Goal: Transaction & Acquisition: Purchase product/service

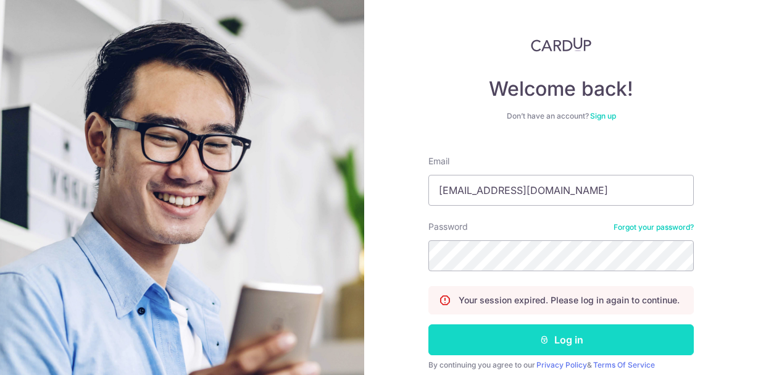
click at [509, 337] on button "Log in" at bounding box center [560, 339] width 265 height 31
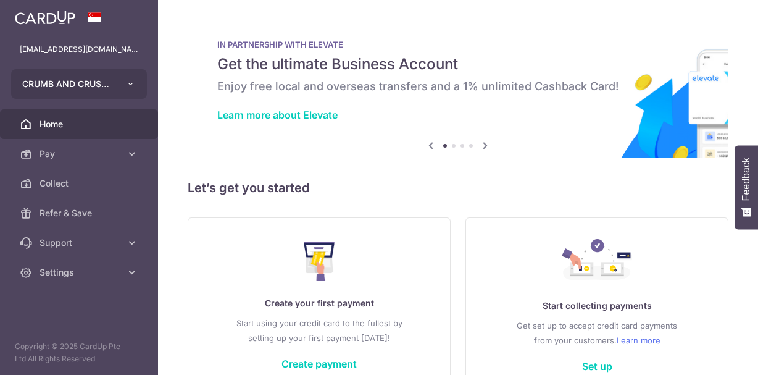
click at [130, 78] on button "CRUMB AND CRUST PTE. LTD." at bounding box center [79, 84] width 136 height 30
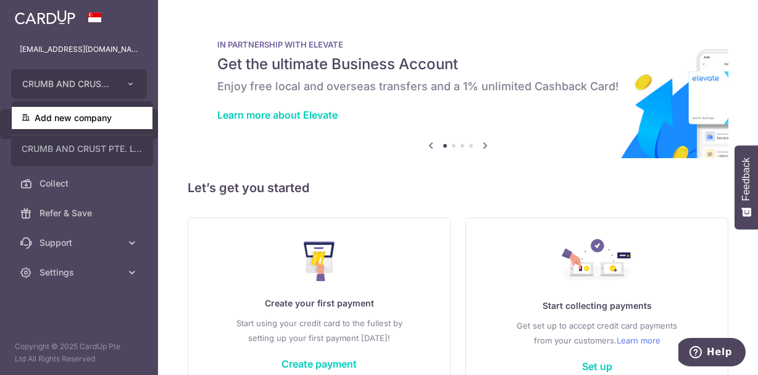
click at [80, 115] on link "Add new company" at bounding box center [82, 118] width 141 height 22
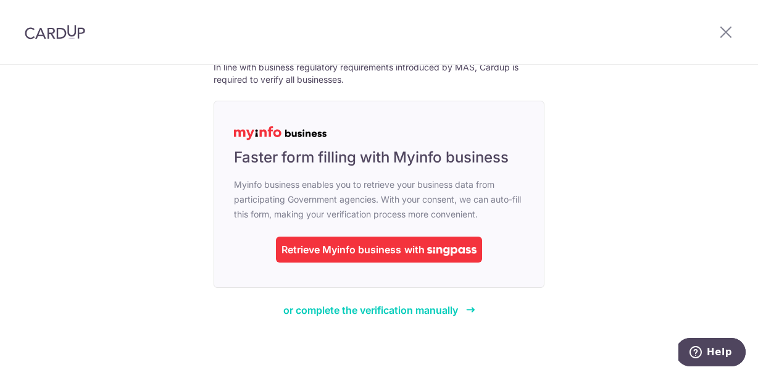
scroll to position [78, 0]
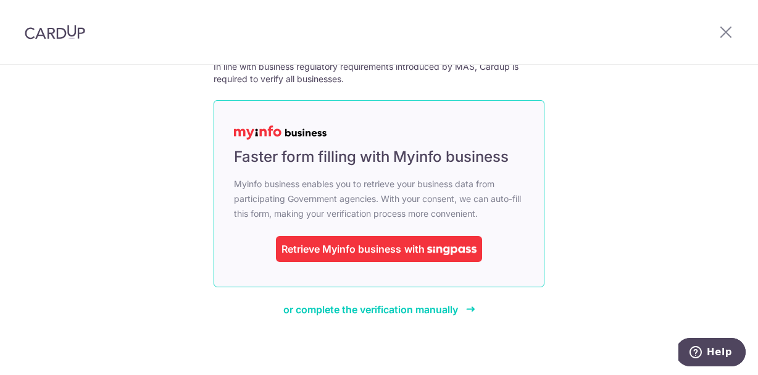
click at [365, 244] on div "Retrieve Myinfo business" at bounding box center [341, 248] width 120 height 15
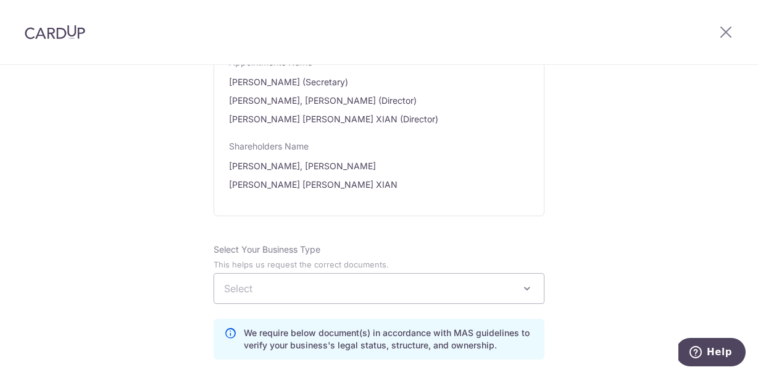
scroll to position [766, 0]
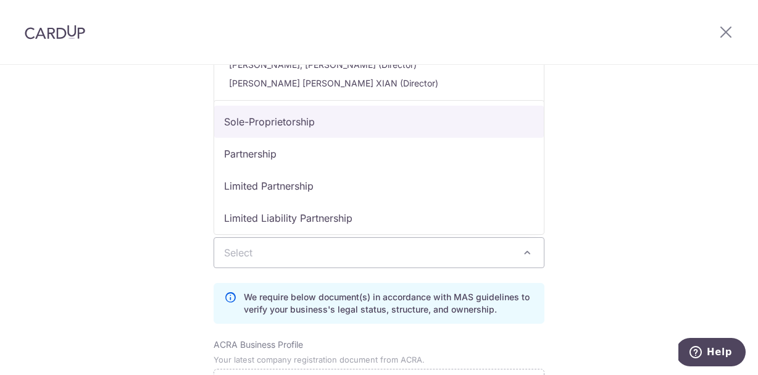
click at [345, 241] on span "Select" at bounding box center [379, 253] width 330 height 30
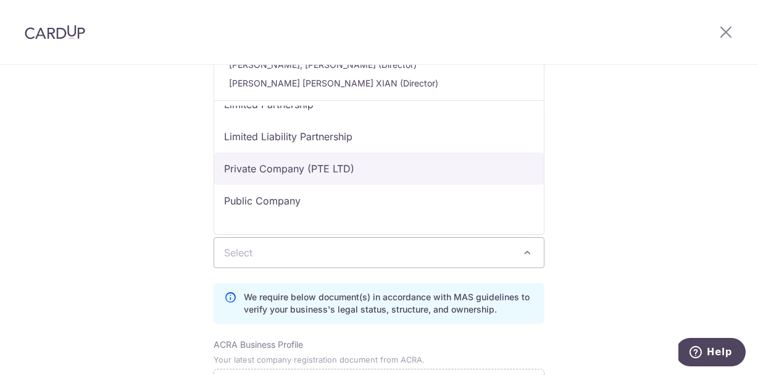
scroll to position [82, 0]
select select "Private Company (PTE LTD)"
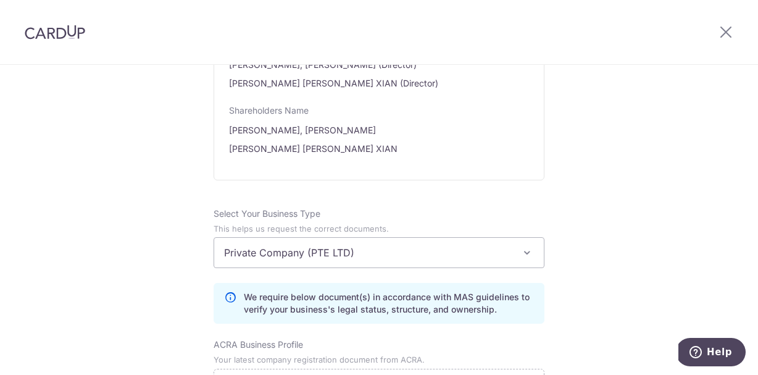
click at [202, 251] on div "Review the company details Company details View all The following details are r…" at bounding box center [379, 172] width 758 height 1747
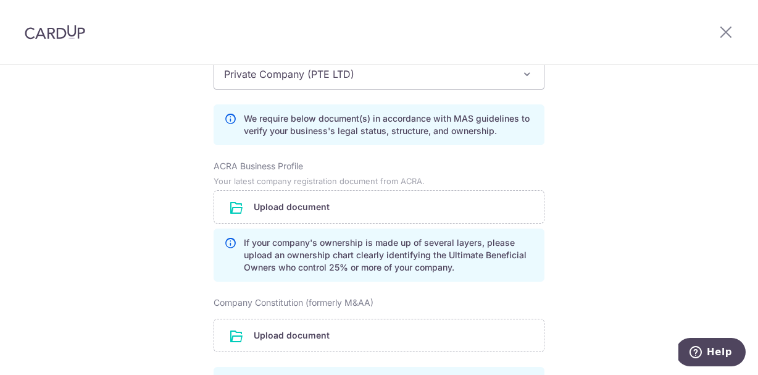
scroll to position [949, 0]
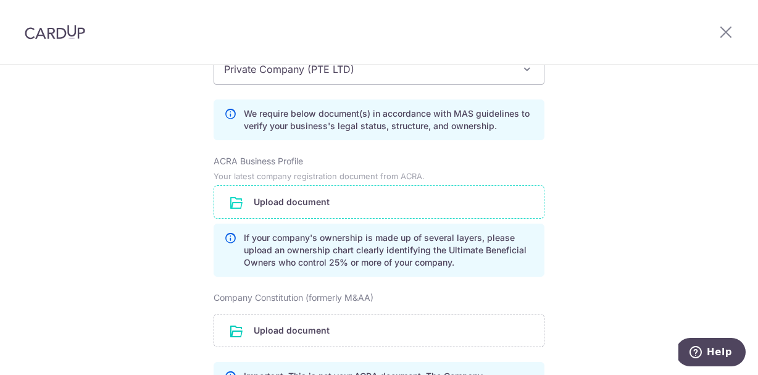
click at [255, 204] on input "file" at bounding box center [379, 202] width 330 height 32
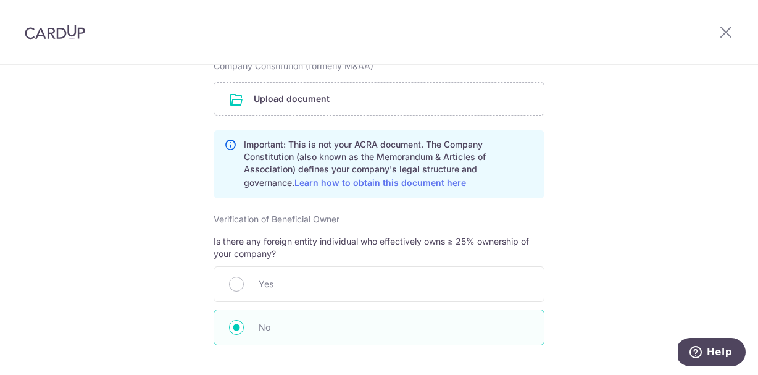
scroll to position [1230, 0]
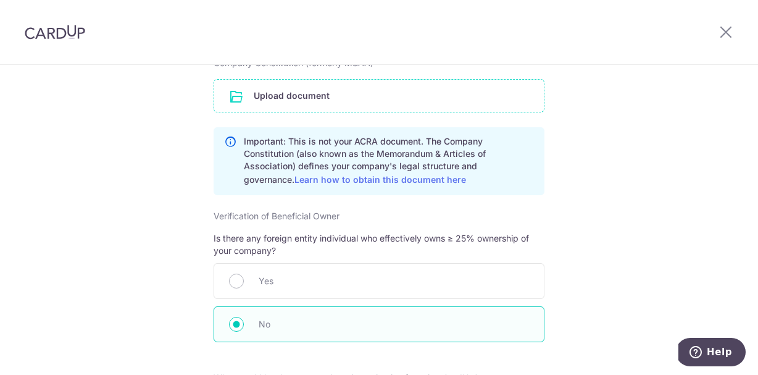
click at [292, 105] on input "file" at bounding box center [379, 96] width 330 height 32
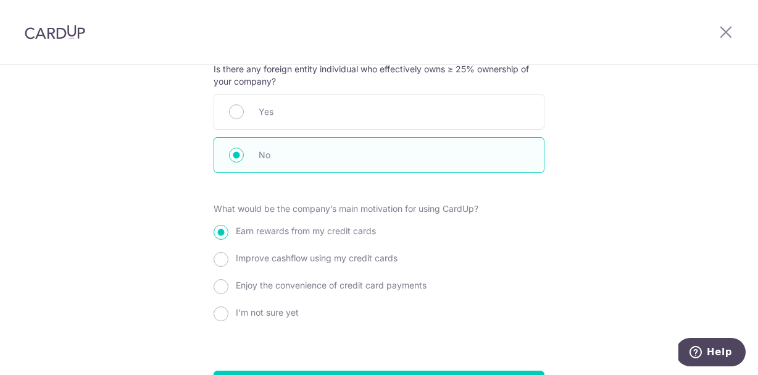
scroll to position [1528, 0]
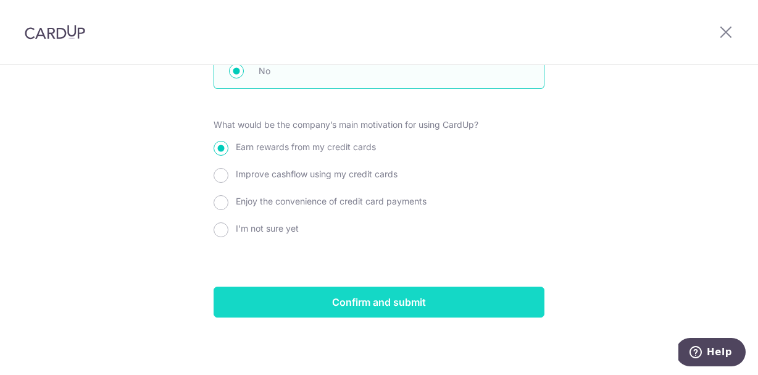
click at [264, 293] on input "Confirm and submit" at bounding box center [379, 301] width 331 height 31
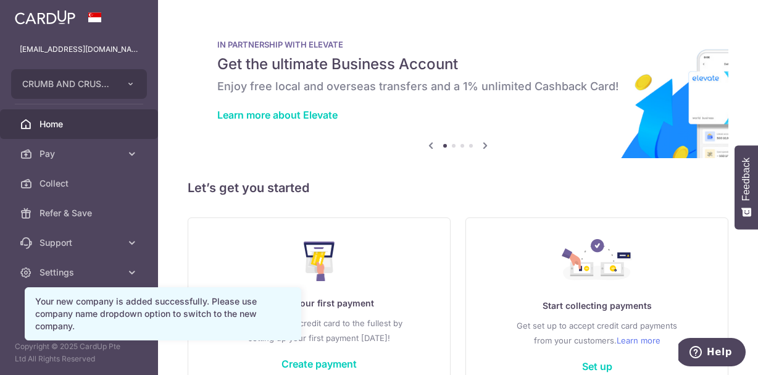
scroll to position [76, 0]
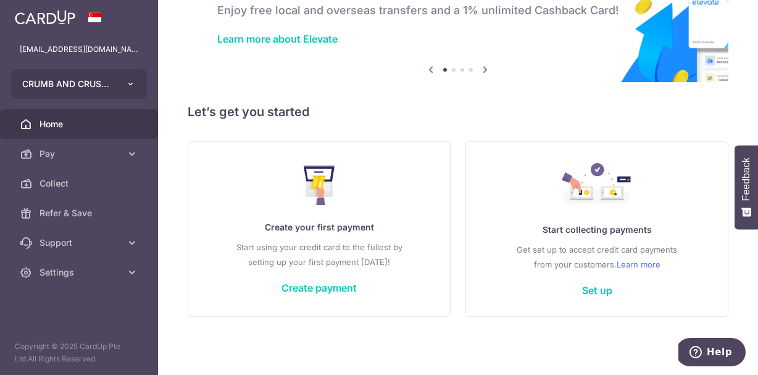
click at [116, 88] on button "CRUMB AND CRUST PTE. LTD." at bounding box center [79, 84] width 136 height 30
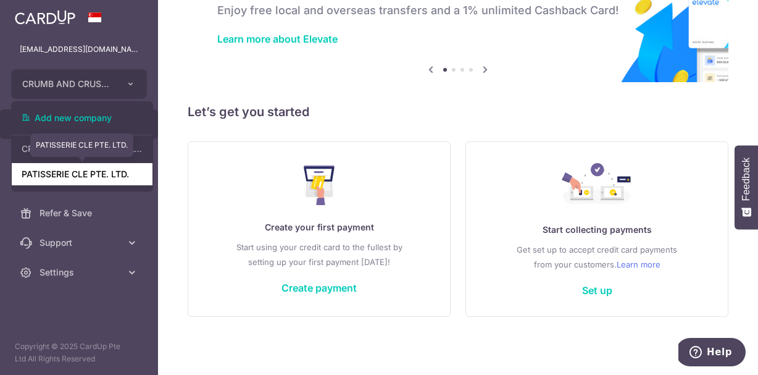
click at [94, 172] on link "PATISSERIE CLE PTE. LTD." at bounding box center [82, 174] width 141 height 22
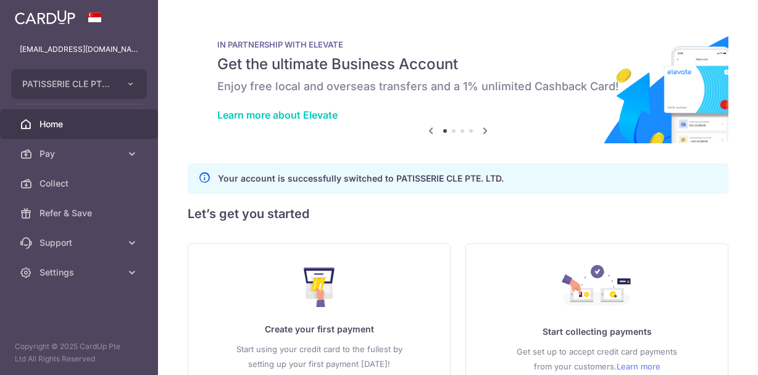
scroll to position [0, 0]
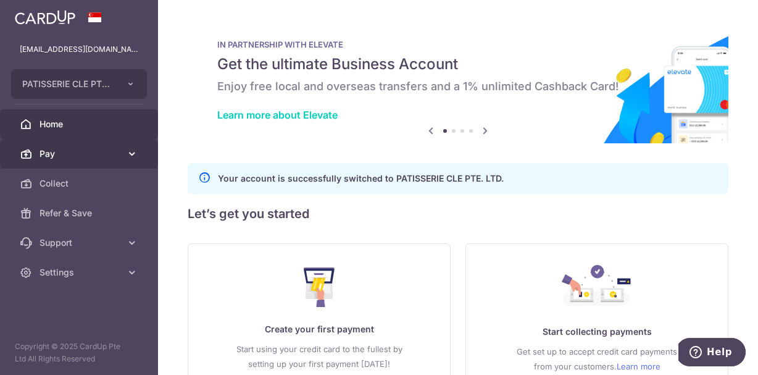
click at [91, 153] on span "Pay" at bounding box center [80, 154] width 81 height 12
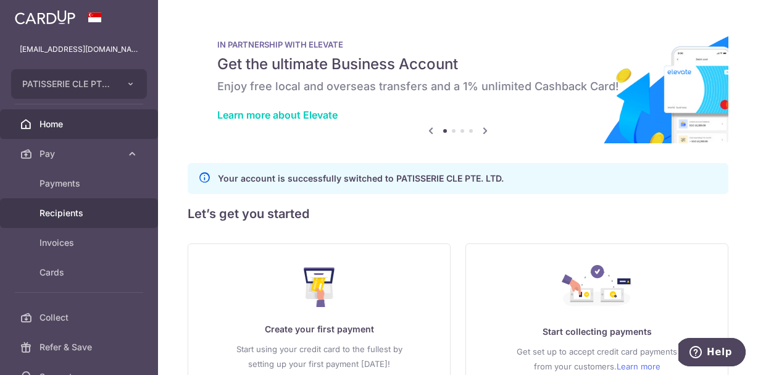
click at [69, 215] on span "Recipients" at bounding box center [80, 213] width 81 height 12
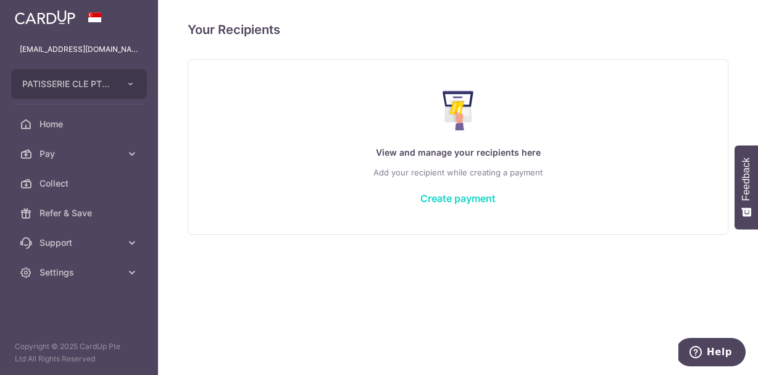
click at [450, 203] on link "Create payment" at bounding box center [457, 198] width 75 height 12
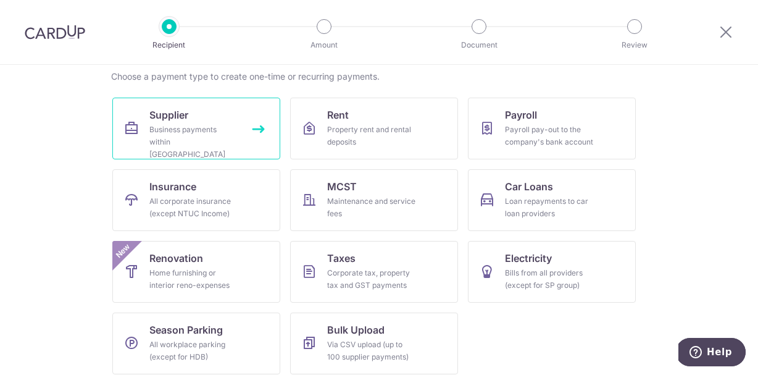
scroll to position [98, 0]
click at [202, 143] on div "Business payments within Singapore" at bounding box center [193, 141] width 89 height 37
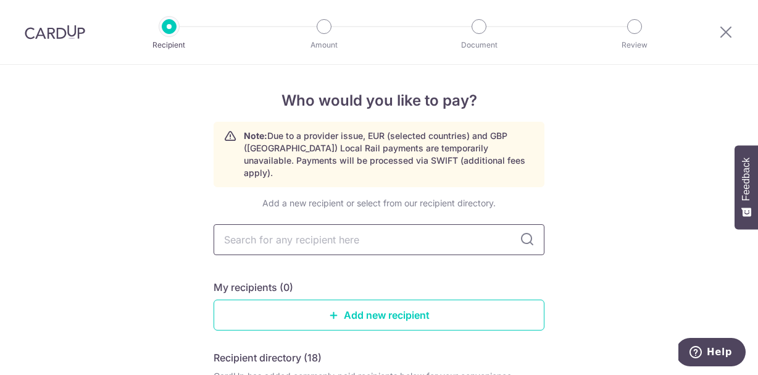
click at [334, 230] on input "text" at bounding box center [379, 239] width 331 height 31
type input "sensory"
click at [521, 232] on icon at bounding box center [527, 239] width 15 height 15
click at [525, 232] on icon at bounding box center [527, 239] width 15 height 15
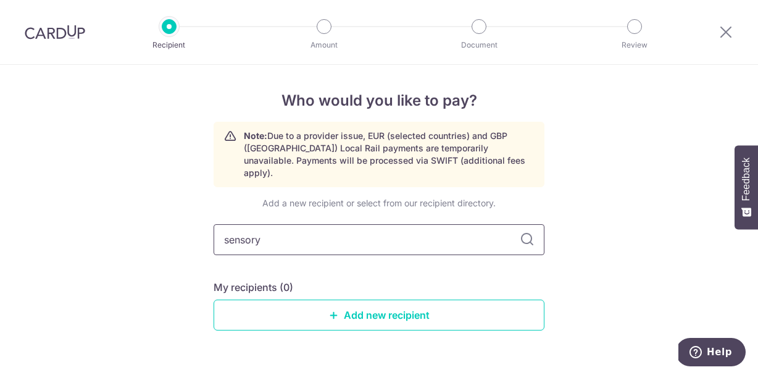
click at [496, 227] on input "sensory" at bounding box center [379, 239] width 331 height 31
click at [529, 232] on icon at bounding box center [527, 239] width 15 height 15
click at [513, 234] on input "sensory" at bounding box center [379, 239] width 331 height 31
type input "sensory project"
click at [536, 224] on input "sensory project" at bounding box center [379, 239] width 331 height 31
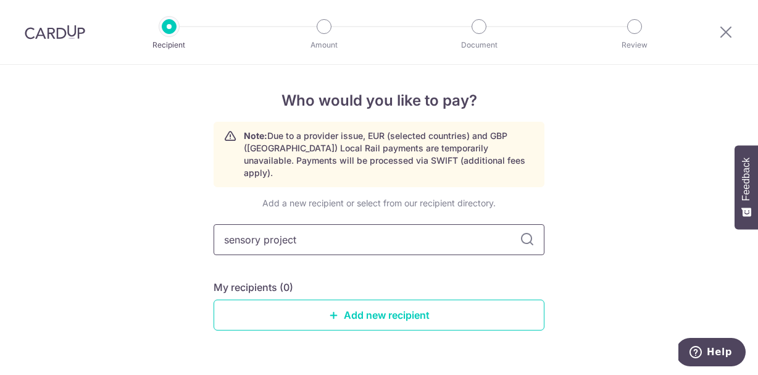
click at [518, 228] on input "sensory project" at bounding box center [379, 239] width 331 height 31
click at [465, 224] on input "sensory project" at bounding box center [379, 239] width 331 height 31
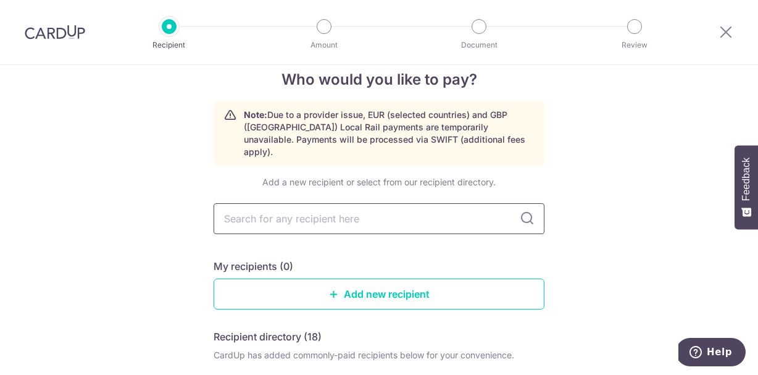
click at [302, 203] on input "text" at bounding box center [379, 218] width 331 height 31
click at [254, 278] on link "Add new recipient" at bounding box center [379, 293] width 331 height 31
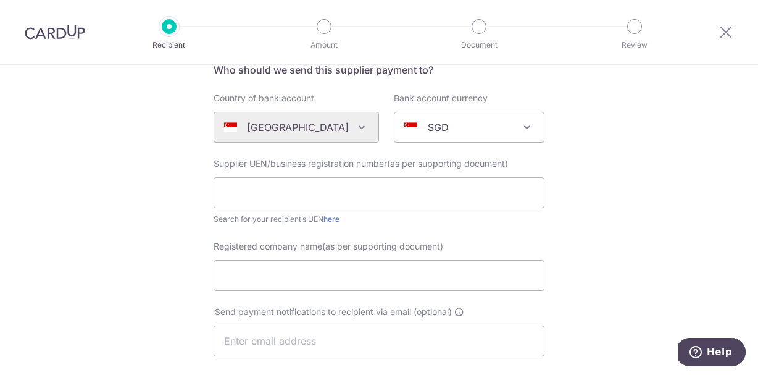
scroll to position [106, 0]
click at [333, 199] on input "text" at bounding box center [379, 192] width 331 height 31
paste input "202132882Z"
type input "202132882Z"
click at [279, 278] on input "Registered company name(as per supporting document)" at bounding box center [379, 275] width 331 height 31
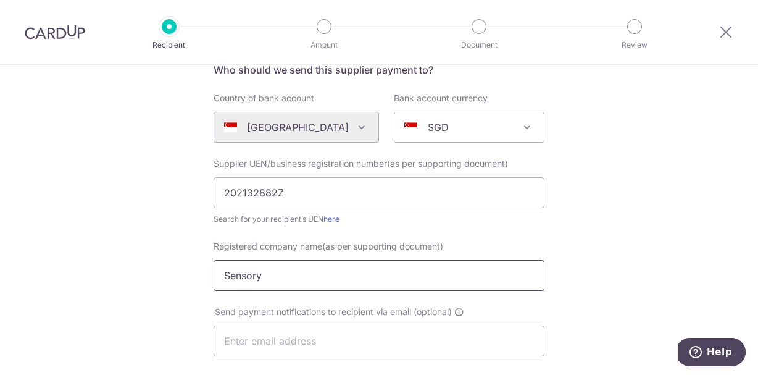
type input "Sensory Project Pte Ltd"
click at [271, 337] on input "text" at bounding box center [379, 340] width 331 height 31
click at [340, 347] on input "text" at bounding box center [379, 340] width 331 height 31
paste input "kokodeliverysg@gmail.com"
type input "kokodeliverysg@gmail.com"
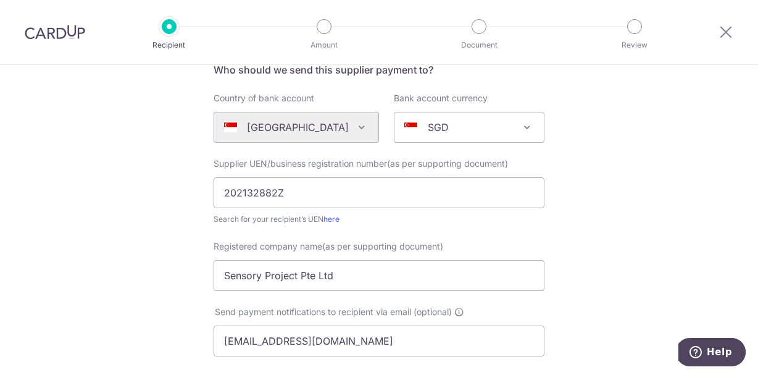
click at [137, 275] on div "Who would you like to pay? Your recipient does not need a CardUp account to rec…" at bounding box center [379, 333] width 758 height 748
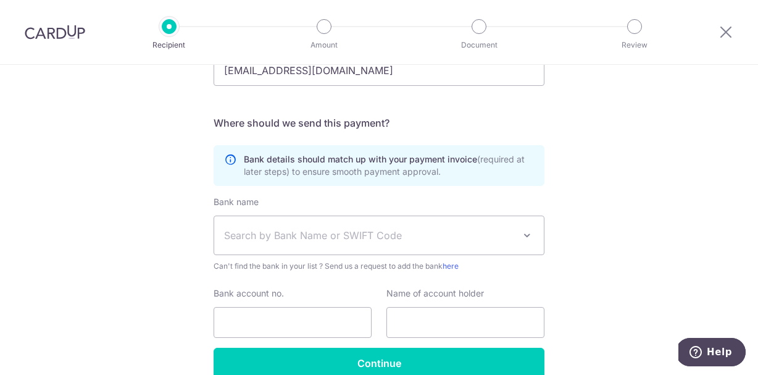
scroll to position [378, 0]
click at [251, 237] on span "Search by Bank Name or SWIFT Code" at bounding box center [369, 234] width 290 height 15
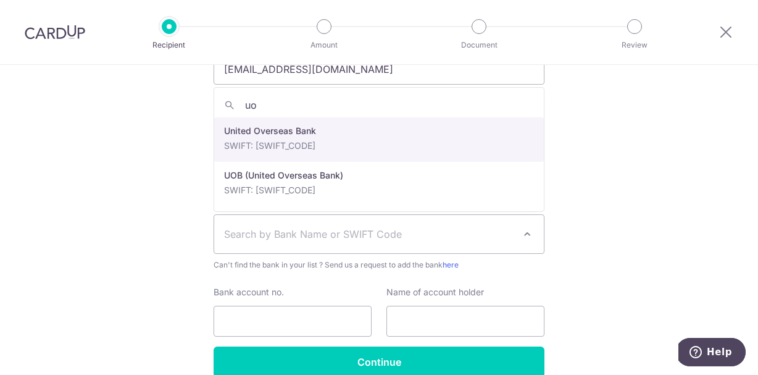
type input "uo"
select select "23668"
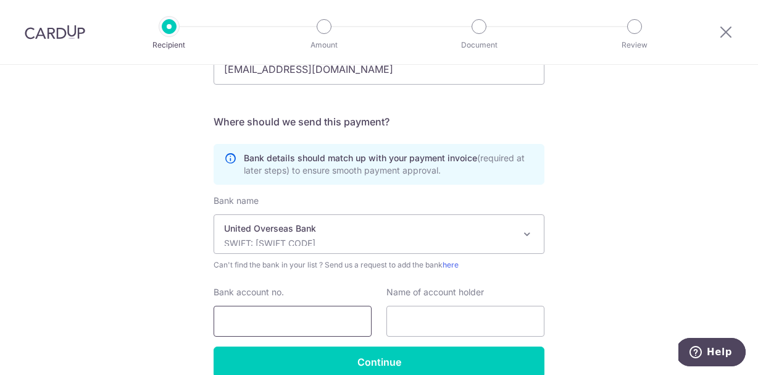
click at [277, 317] on input "Bank account no." at bounding box center [293, 321] width 158 height 31
paste input "314-312-282-2"
click at [247, 323] on input "314-312-282-2" at bounding box center [293, 321] width 158 height 31
click at [261, 322] on input "314312-282-2" at bounding box center [293, 321] width 158 height 31
click at [280, 323] on input "314312282-2" at bounding box center [293, 321] width 158 height 31
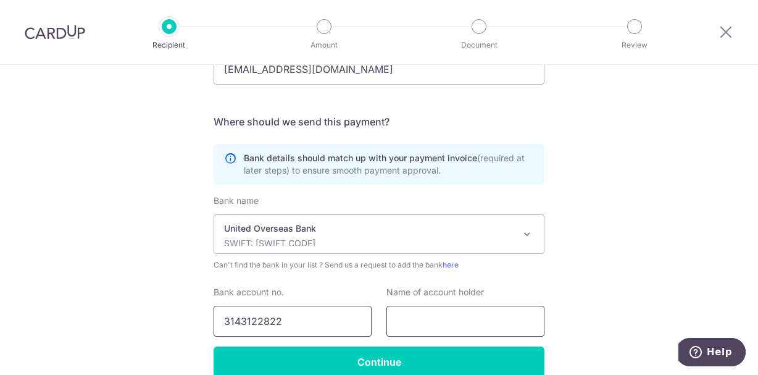
type input "3143122822"
click at [406, 328] on input "text" at bounding box center [465, 321] width 158 height 31
type input "Sensory Project Pte Ltd"
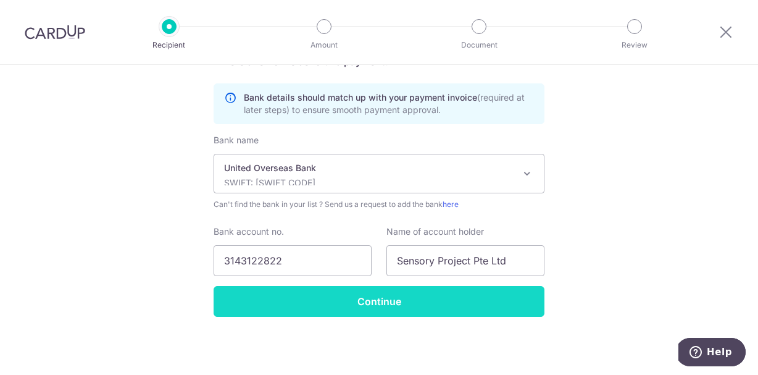
click at [458, 300] on input "Continue" at bounding box center [379, 301] width 331 height 31
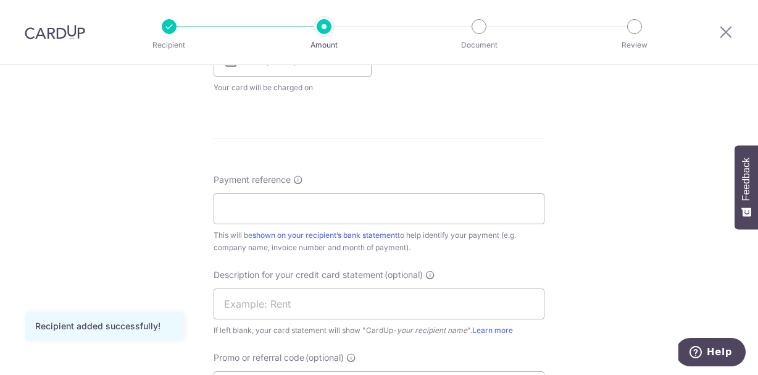
scroll to position [919, 0]
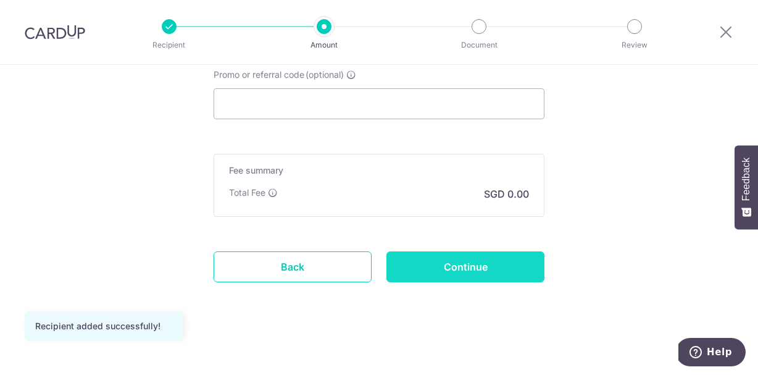
click at [447, 264] on input "Continue" at bounding box center [465, 266] width 158 height 31
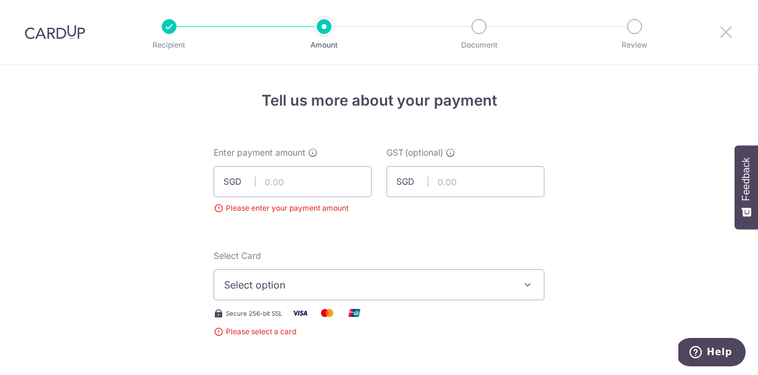
click at [718, 35] on icon at bounding box center [725, 31] width 15 height 15
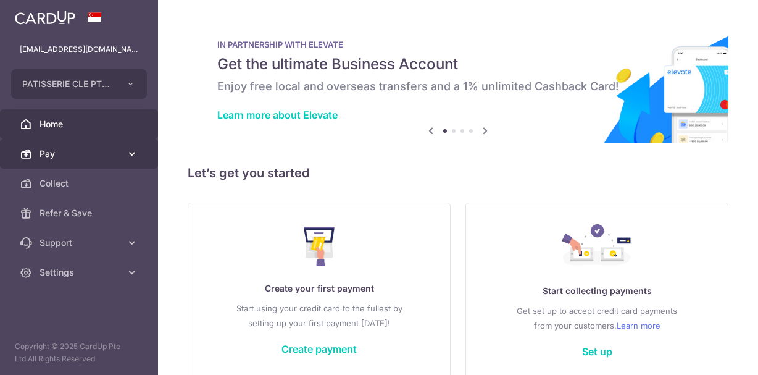
click at [113, 162] on link "Pay" at bounding box center [79, 154] width 158 height 30
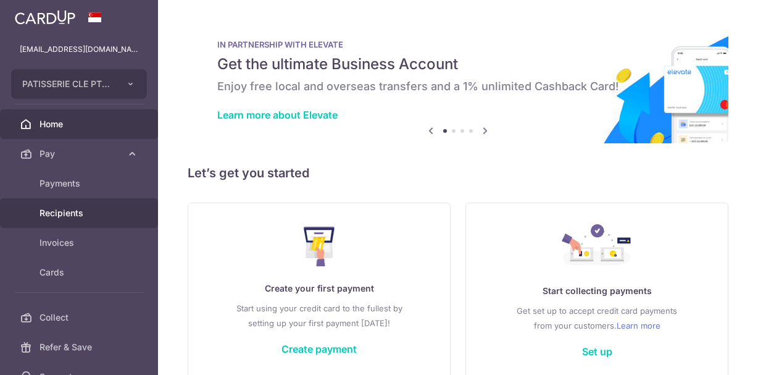
click at [99, 209] on span "Recipients" at bounding box center [80, 213] width 81 height 12
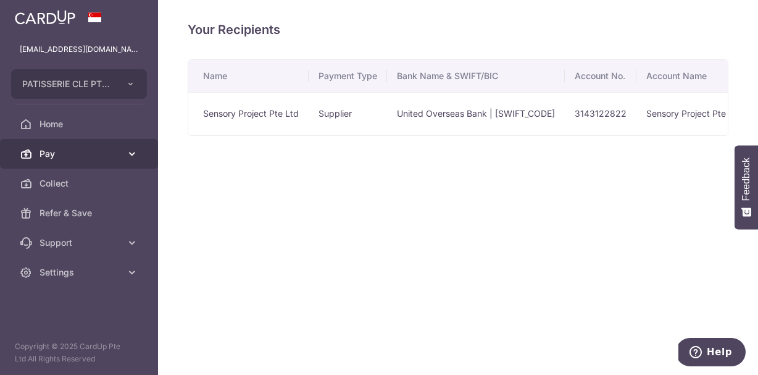
click at [96, 154] on span "Pay" at bounding box center [80, 154] width 81 height 12
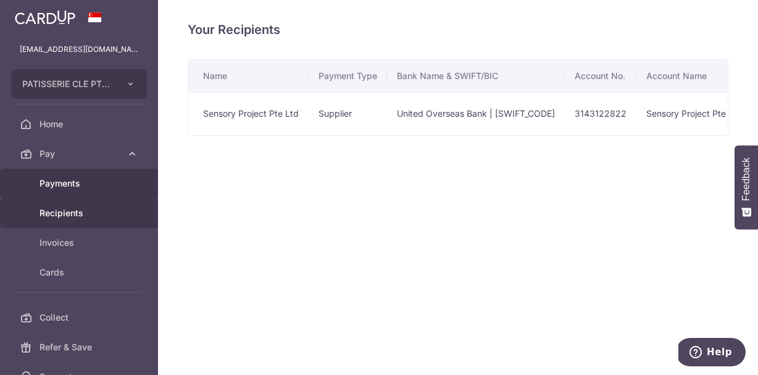
click at [73, 181] on span "Payments" at bounding box center [80, 183] width 81 height 12
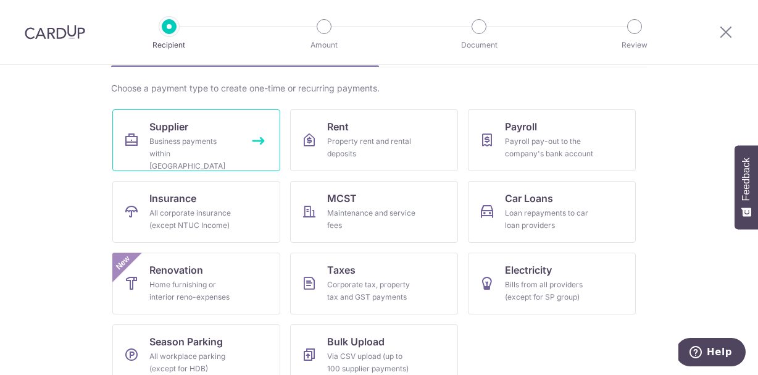
scroll to position [86, 0]
click at [210, 142] on div "Business payments within [GEOGRAPHIC_DATA]" at bounding box center [193, 153] width 89 height 37
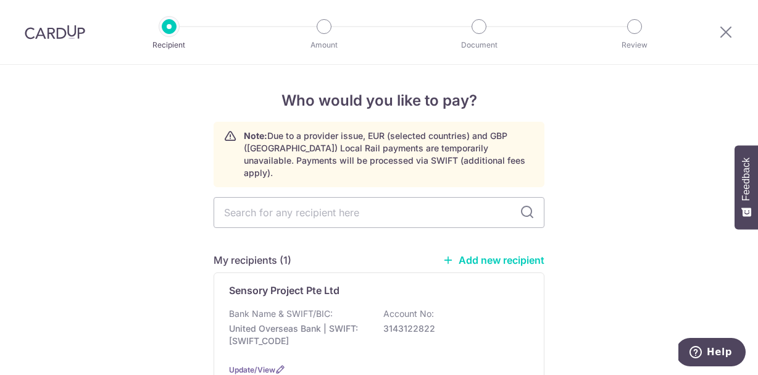
click at [492, 254] on link "Add new recipient" at bounding box center [494, 260] width 102 height 12
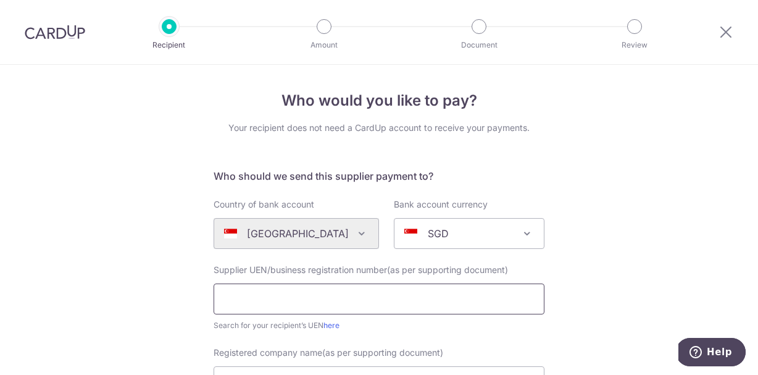
click at [433, 294] on input "text" at bounding box center [379, 298] width 331 height 31
paste input "202436672N"
type input "202436672N"
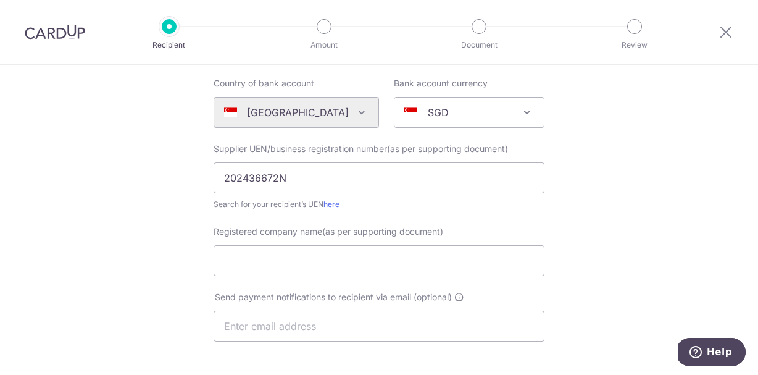
scroll to position [122, 0]
click at [271, 259] on input "Registered company name(as per supporting document)" at bounding box center [379, 259] width 331 height 31
type input "T"
type input "TEG STUDIO PTE. LIMITED"
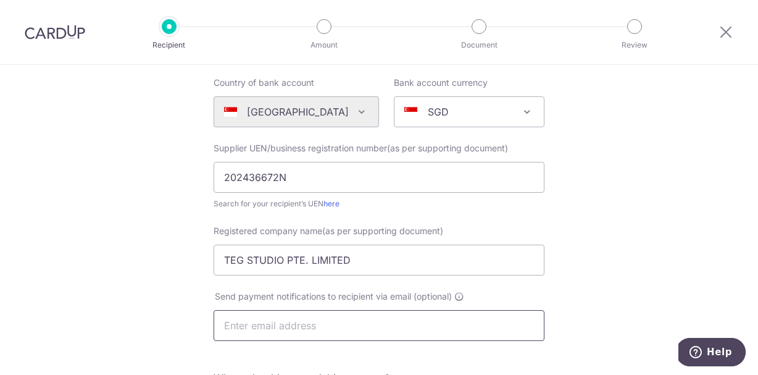
click at [243, 326] on input "text" at bounding box center [379, 325] width 331 height 31
type input "[PERSON_NAME][EMAIL_ADDRESS][DOMAIN_NAME]"
click at [178, 306] on div "Who would you like to pay? Your recipient does not need a CardUp account to rec…" at bounding box center [379, 317] width 758 height 748
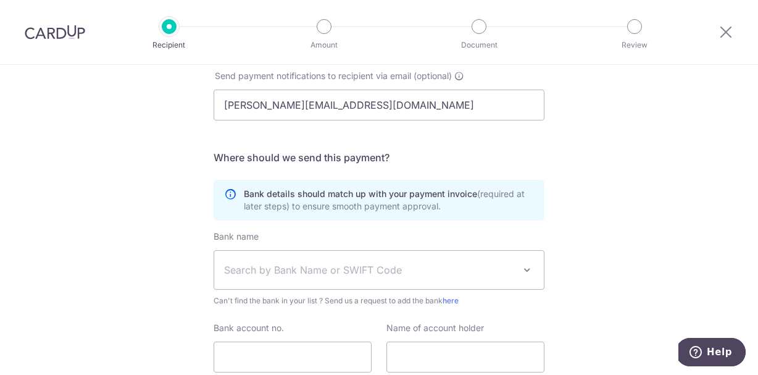
scroll to position [344, 0]
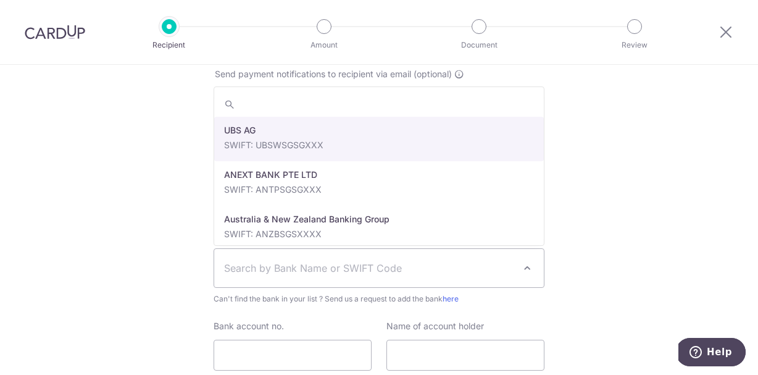
click at [272, 265] on span "Search by Bank Name or SWIFT Code" at bounding box center [369, 267] width 290 height 15
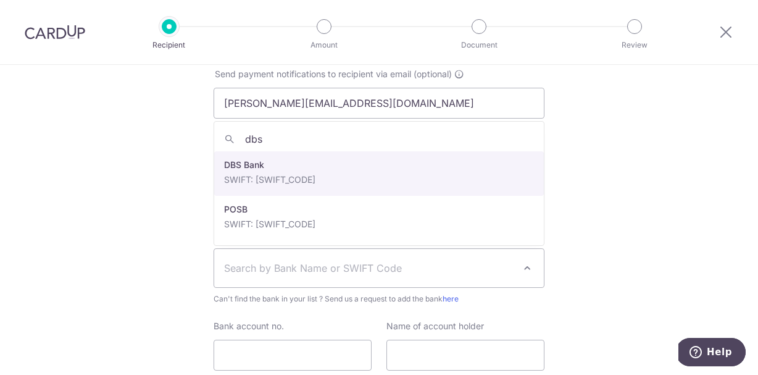
type input "dbs"
select select "6"
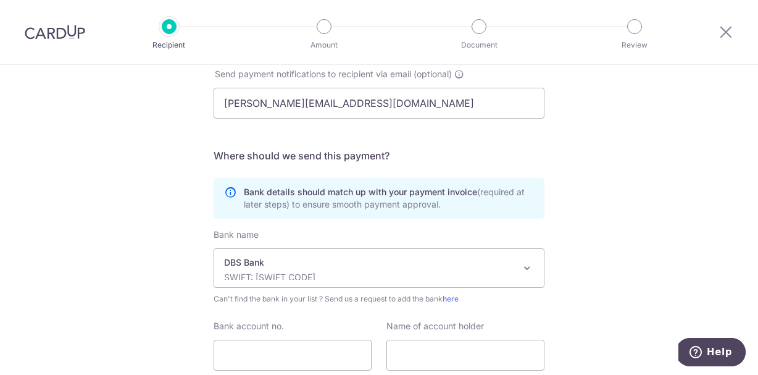
scroll to position [438, 0]
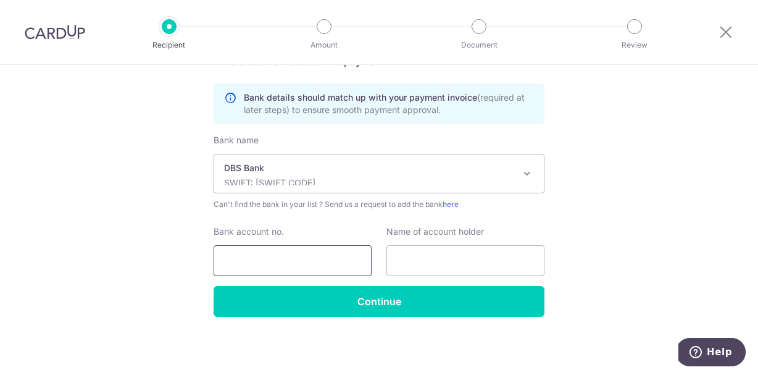
click at [276, 261] on input "Bank account no." at bounding box center [293, 260] width 158 height 31
paste input "885215187869"
type input "885215187869"
click at [484, 249] on input "text" at bounding box center [465, 260] width 158 height 31
type input "TEG STUDIO PTE. LIMITED"
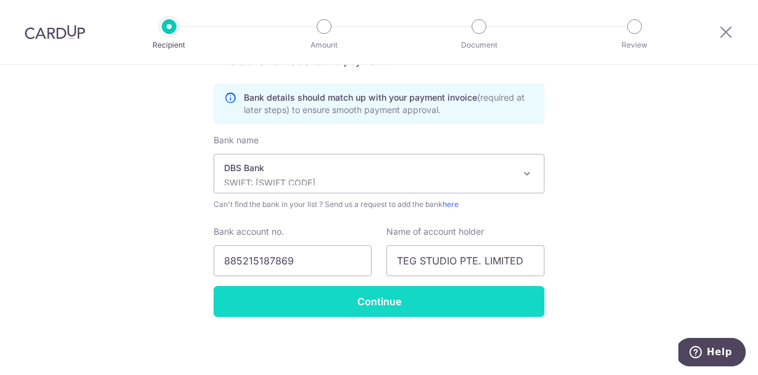
click at [474, 302] on input "Continue" at bounding box center [379, 301] width 331 height 31
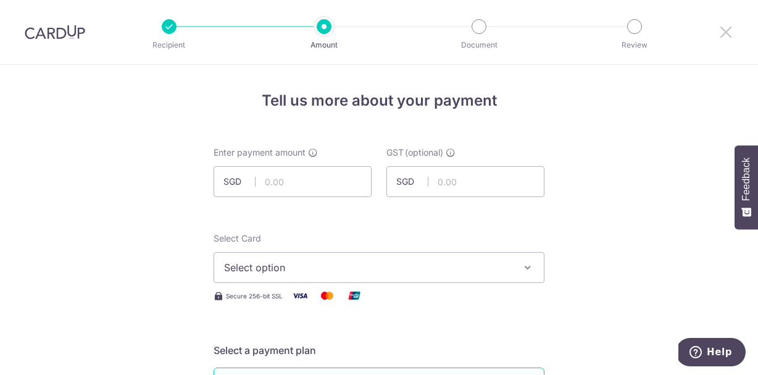
click at [722, 30] on icon at bounding box center [725, 31] width 15 height 15
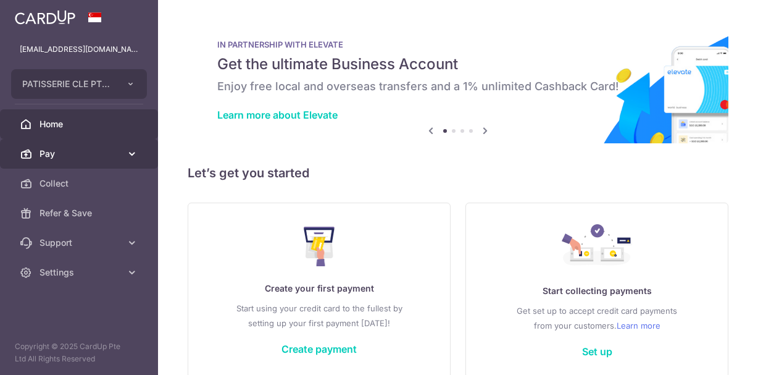
click at [89, 151] on span "Pay" at bounding box center [80, 154] width 81 height 12
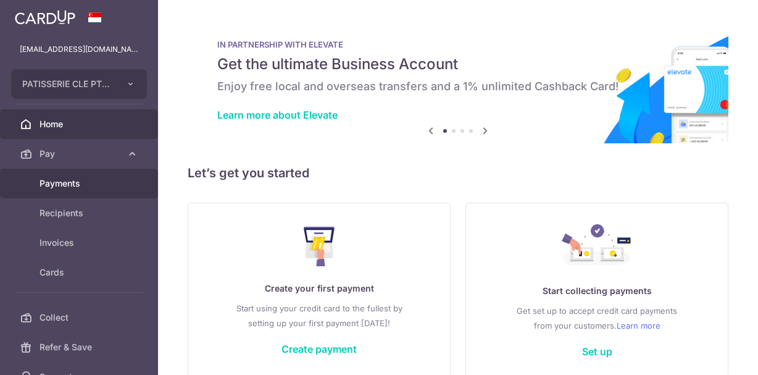
click at [79, 183] on span "Payments" at bounding box center [80, 183] width 81 height 12
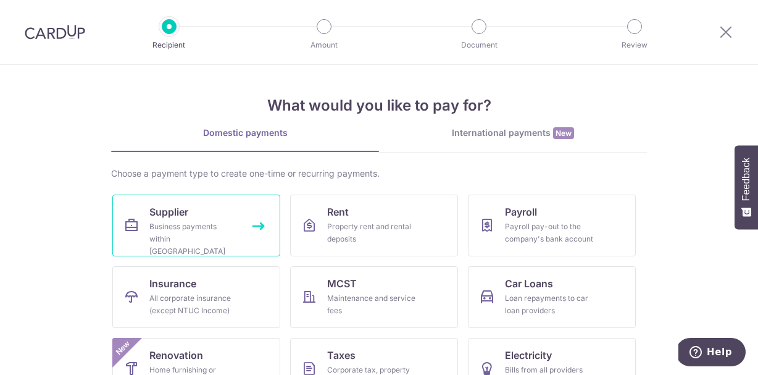
click at [177, 212] on span "Supplier" at bounding box center [168, 211] width 39 height 15
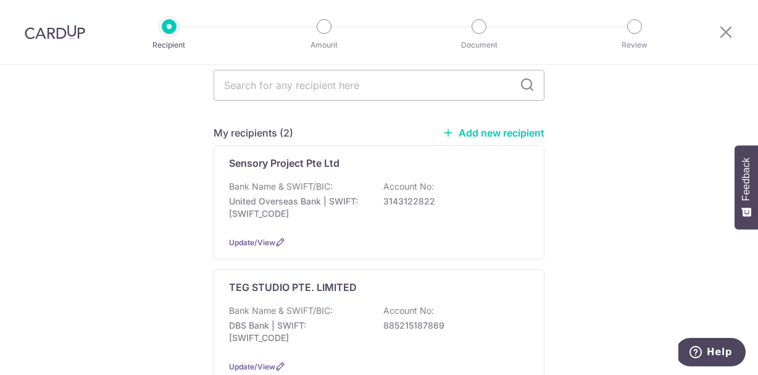
scroll to position [127, 0]
click at [512, 127] on link "Add new recipient" at bounding box center [494, 133] width 102 height 12
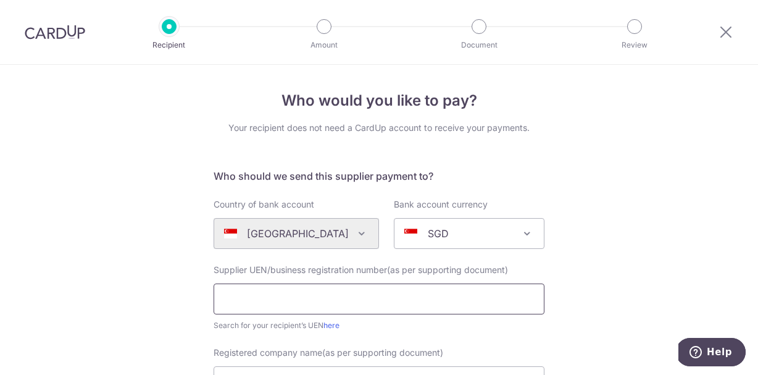
click at [409, 304] on input "text" at bounding box center [379, 298] width 331 height 31
type input "T"
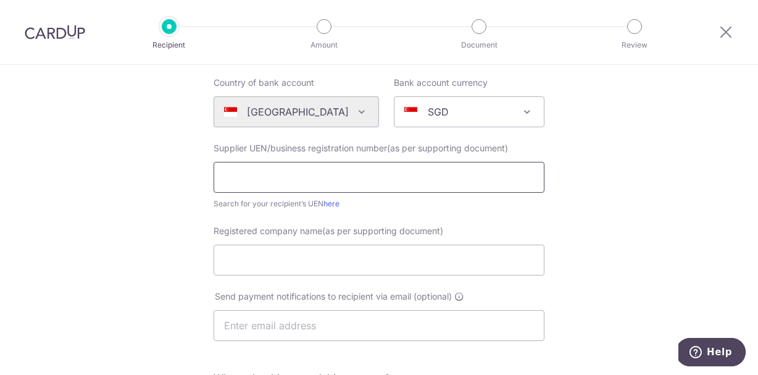
paste input "TEG STUDIO PTE. LIMITED"
click at [309, 177] on input "TEG STUDIO PTE. LIMITED" at bounding box center [379, 177] width 331 height 31
type input "TEG STUDIO PTE. LIMITED"
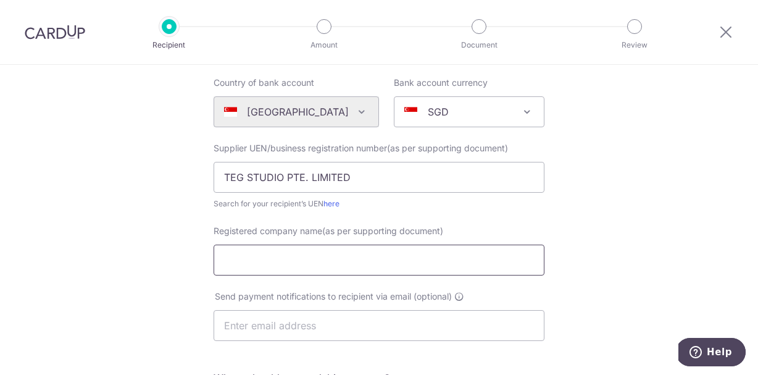
click at [322, 257] on input "Registered company name(as per supporting document)" at bounding box center [379, 259] width 331 height 31
paste input "TEG STUDIO PTE. LIMITED"
type input "TEG STUDIO PTE. LIMITED"
click at [312, 186] on input "TEG STUDIO PTE. LIMITED" at bounding box center [379, 177] width 331 height 31
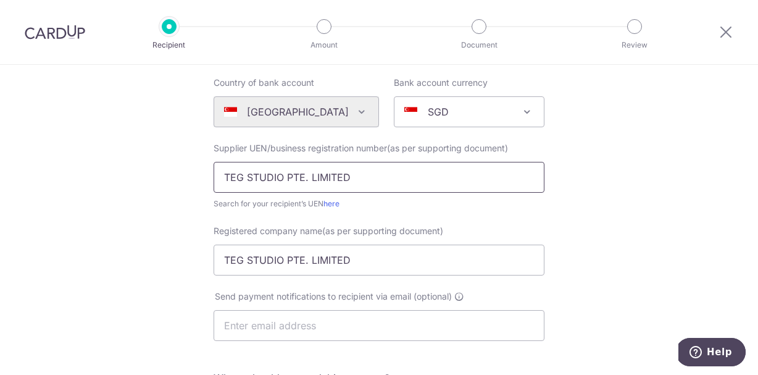
click at [312, 186] on input "TEG STUDIO PTE. LIMITED" at bounding box center [379, 177] width 331 height 31
click at [347, 177] on input "text" at bounding box center [379, 177] width 331 height 31
paste input "202436672N"
type input "202436672N"
click at [285, 320] on input "text" at bounding box center [379, 325] width 331 height 31
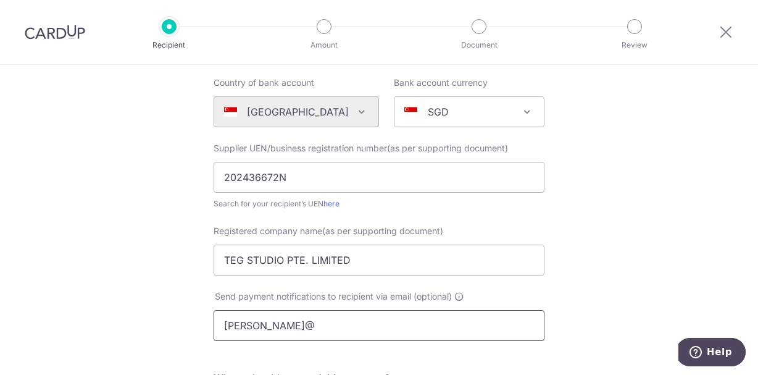
type input "[PERSON_NAME][EMAIL_ADDRESS][DOMAIN_NAME]"
click at [170, 314] on div "Who would you like to pay? Your recipient does not need a CardUp account to rec…" at bounding box center [379, 317] width 758 height 748
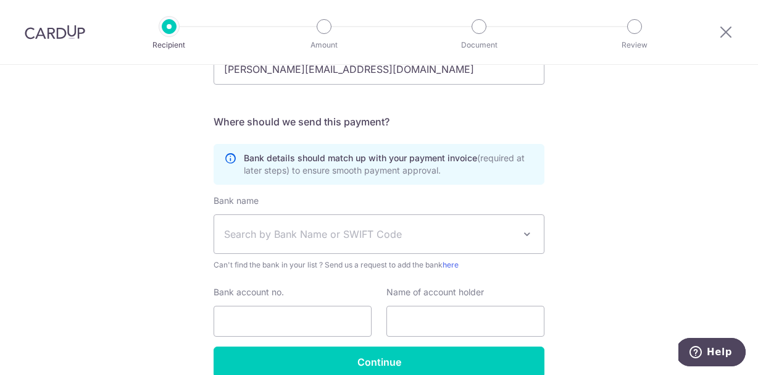
scroll to position [383, 0]
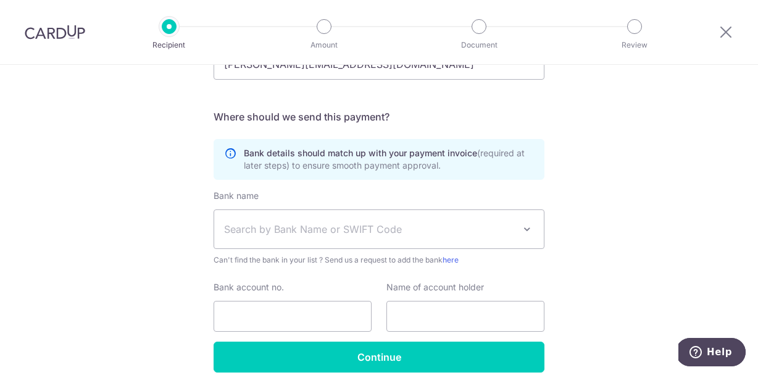
click at [249, 234] on span "Search by Bank Name or SWIFT Code" at bounding box center [369, 229] width 290 height 15
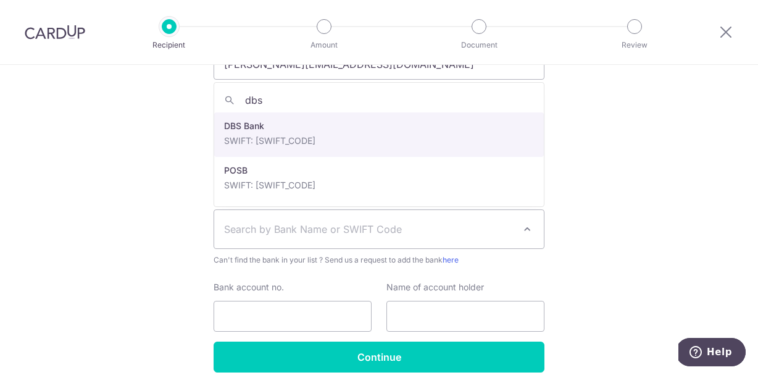
type input "dbs"
select select "6"
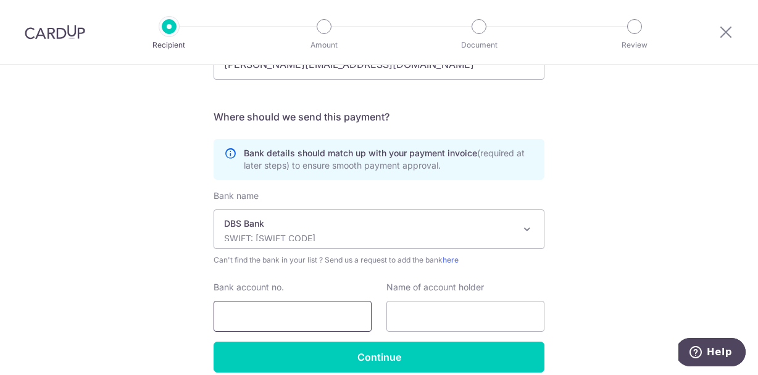
click at [296, 309] on input "Bank account no." at bounding box center [293, 316] width 158 height 31
paste input "885215230016"
type input "885215230016"
click at [423, 312] on input "text" at bounding box center [465, 316] width 158 height 31
type input "T"
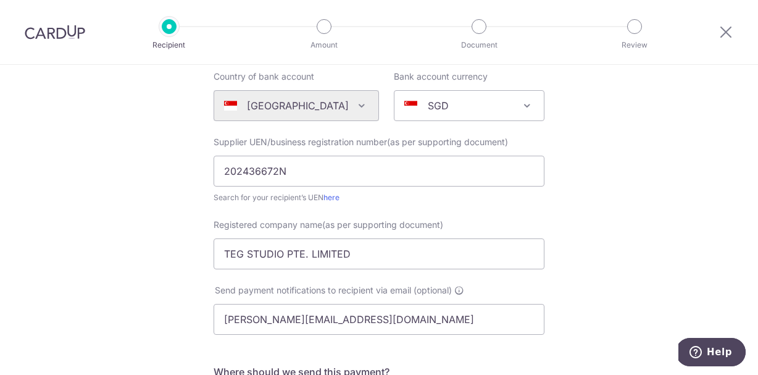
scroll to position [102, 0]
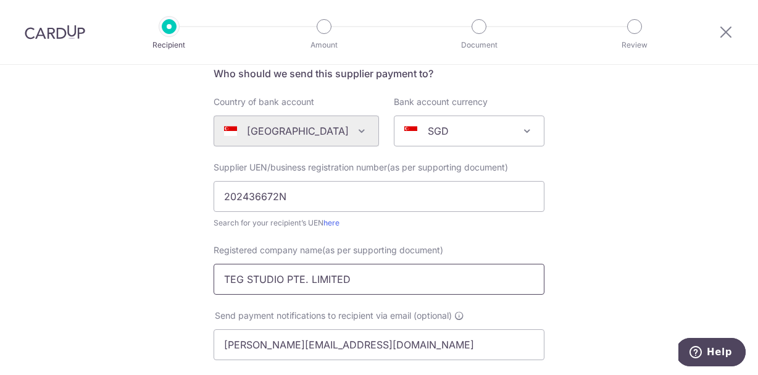
click at [406, 286] on input "TEG STUDIO PTE. LIMITED" at bounding box center [379, 279] width 331 height 31
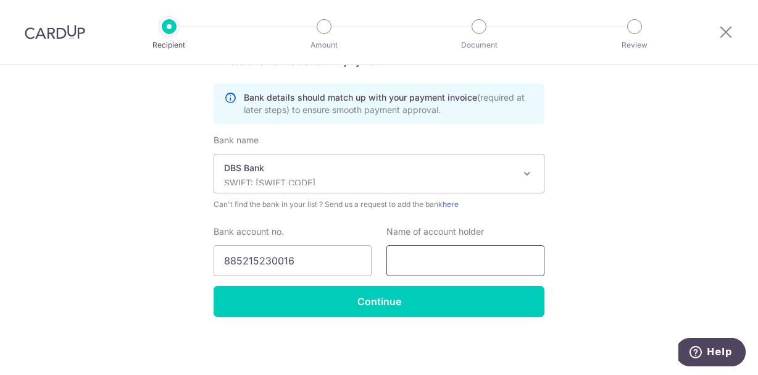
click at [430, 262] on input "text" at bounding box center [465, 260] width 158 height 31
paste input "TEG STUDIO PTE. LIMITED"
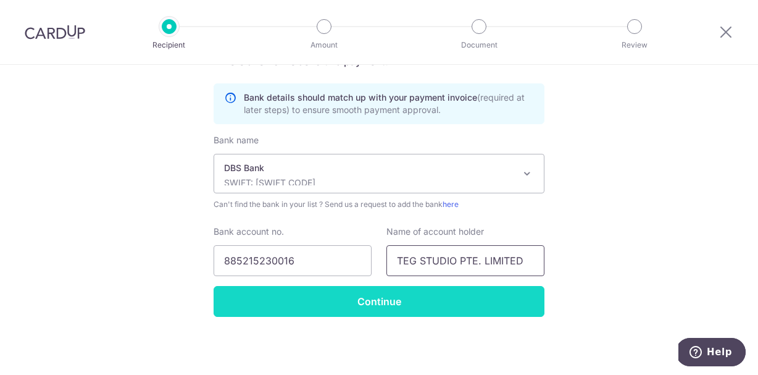
type input "TEG STUDIO PTE. LIMITED"
click at [375, 298] on input "Continue" at bounding box center [379, 301] width 331 height 31
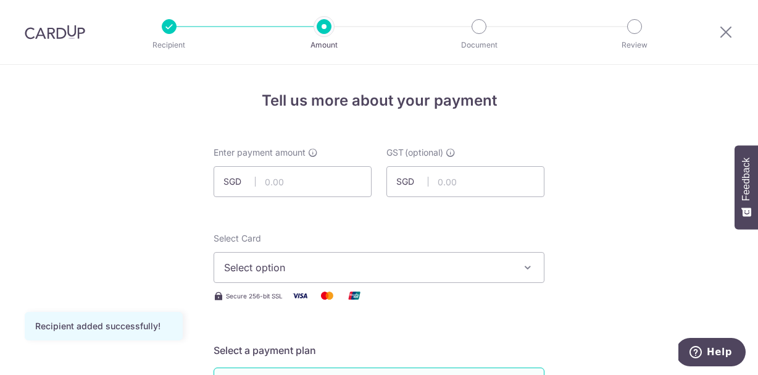
click at [707, 30] on div at bounding box center [726, 32] width 64 height 64
click at [724, 32] on icon at bounding box center [725, 31] width 15 height 15
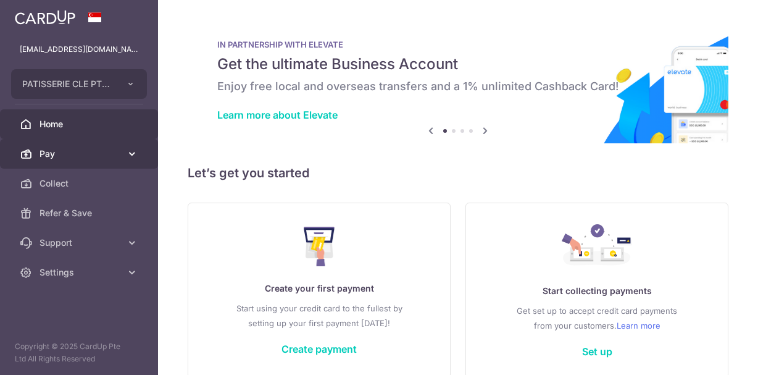
click at [114, 154] on span "Pay" at bounding box center [80, 154] width 81 height 12
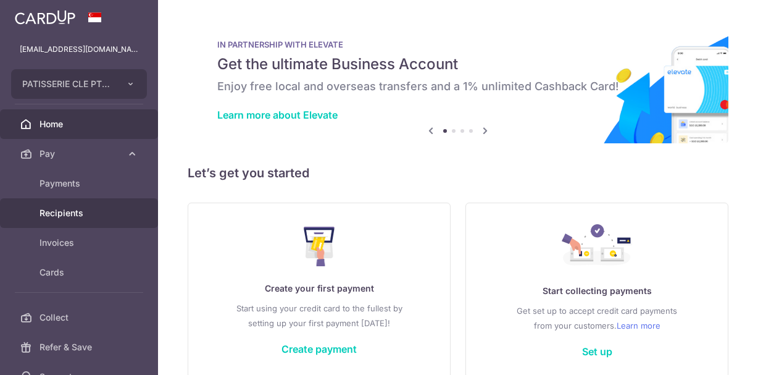
click at [89, 211] on span "Recipients" at bounding box center [80, 213] width 81 height 12
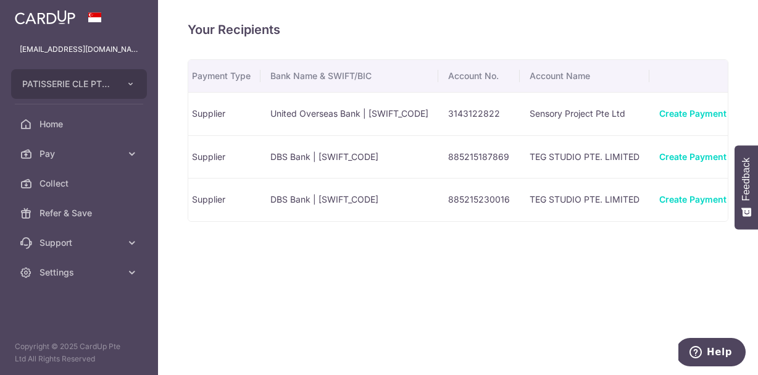
scroll to position [0, 201]
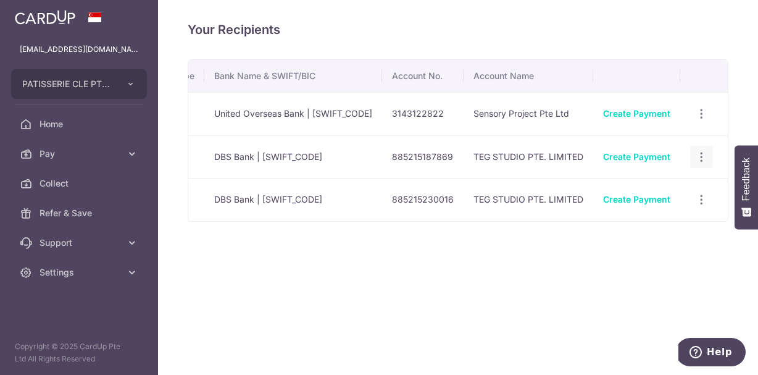
click at [702, 153] on icon "button" at bounding box center [701, 157] width 13 height 13
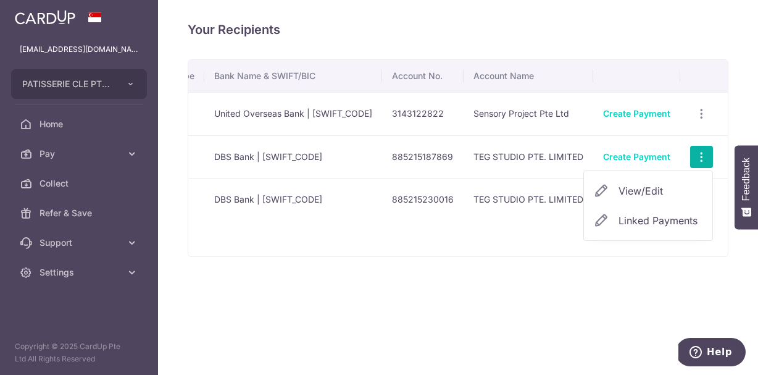
click at [644, 298] on div "Your Recipients Name Payment Type Bank Name & SWIFT/BIC Account No. Account Nam…" at bounding box center [458, 187] width 600 height 375
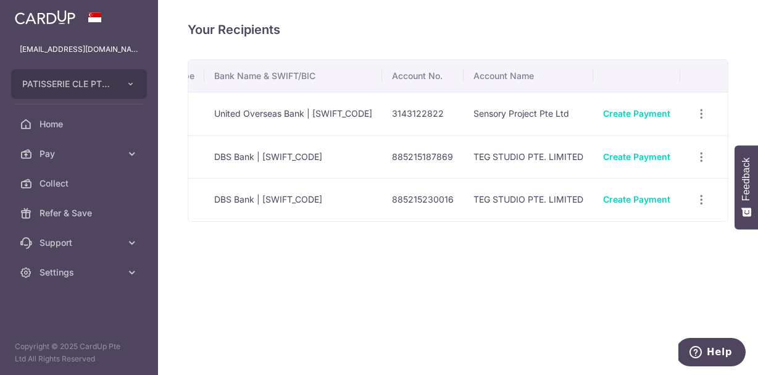
click at [720, 52] on div "Your Recipients Name Payment Type Bank Name & SWIFT/BIC Account No. Account Nam…" at bounding box center [458, 187] width 600 height 375
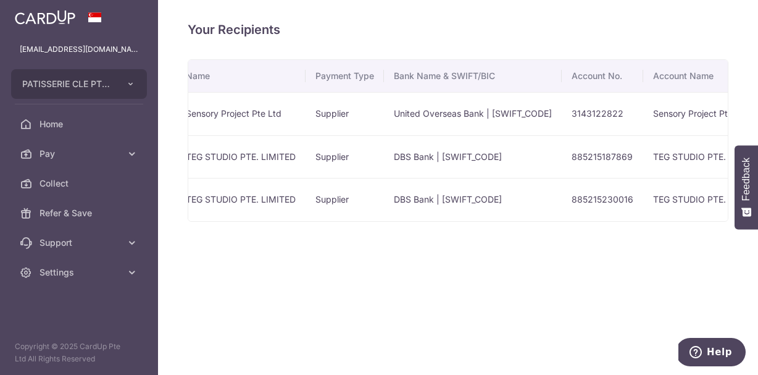
scroll to position [0, 0]
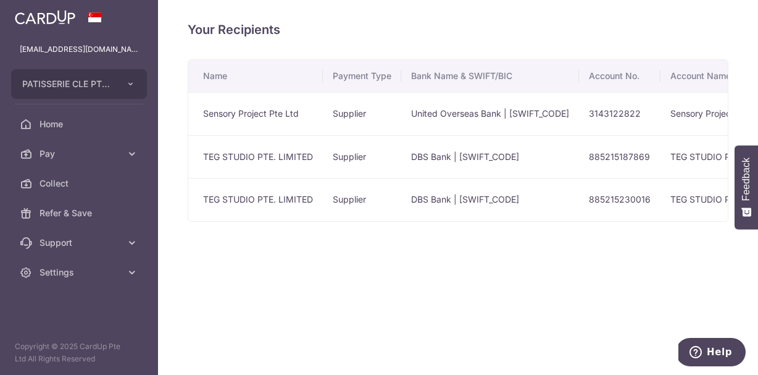
click at [273, 156] on td "TEG STUDIO PTE. LIMITED" at bounding box center [255, 156] width 135 height 43
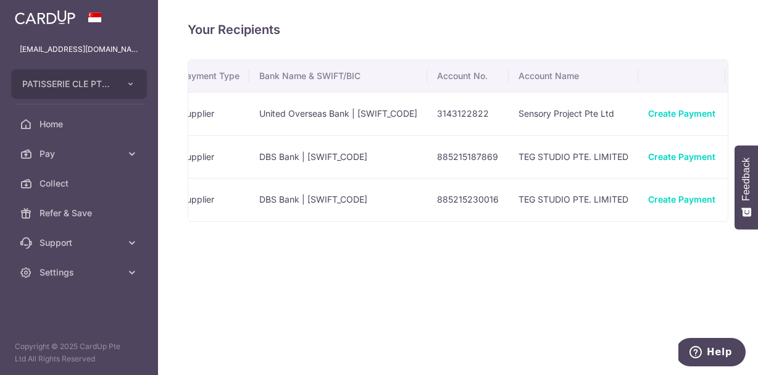
scroll to position [0, 201]
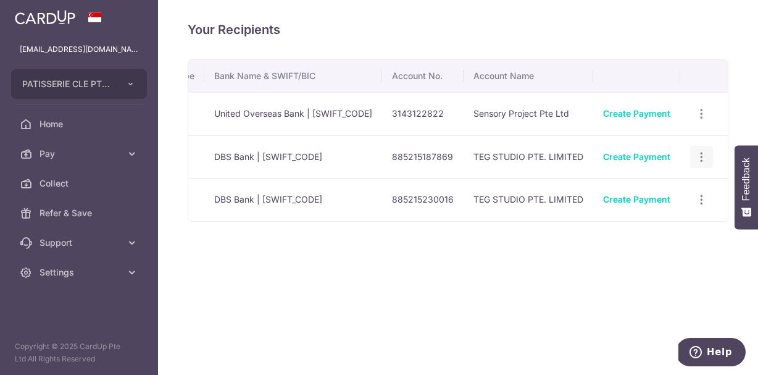
click at [700, 159] on icon "button" at bounding box center [701, 157] width 13 height 13
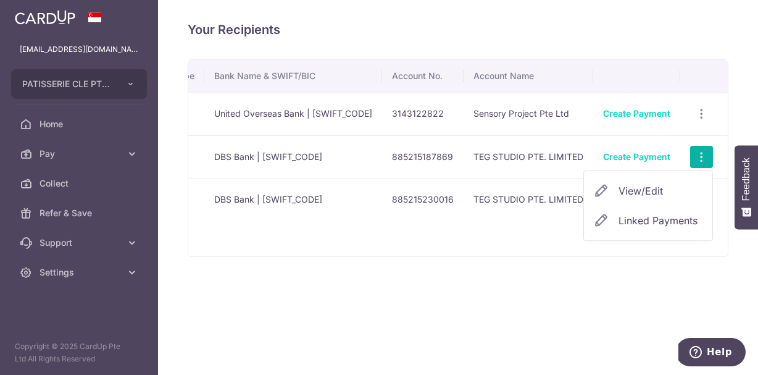
click at [671, 195] on span "View/Edit" at bounding box center [660, 190] width 84 height 15
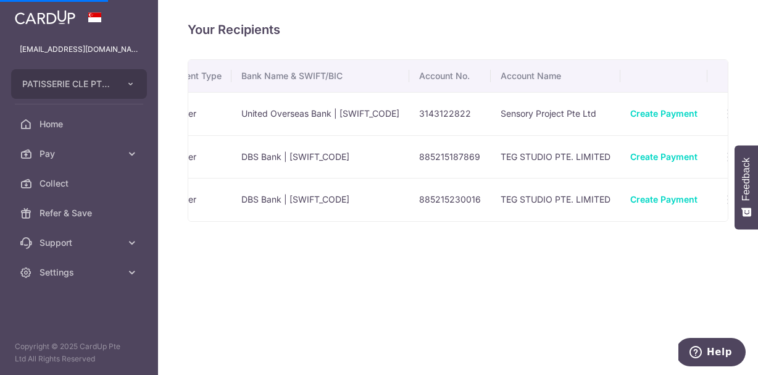
scroll to position [0, 201]
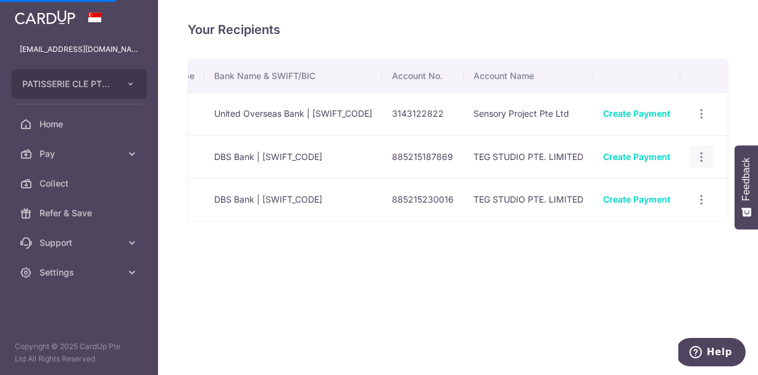
click at [695, 157] on div "View/Edit Linked Payments" at bounding box center [701, 157] width 23 height 23
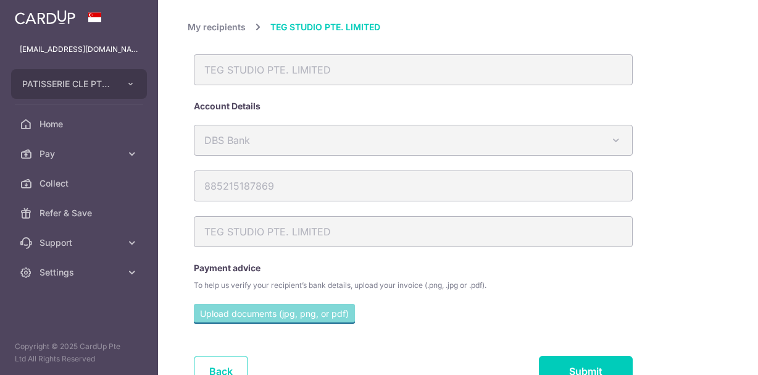
click at [702, 156] on div "DBS Bank Australia & New Zealand Banking Group Bank of China BNP Paribas CIMB D…" at bounding box center [459, 148] width 542 height 46
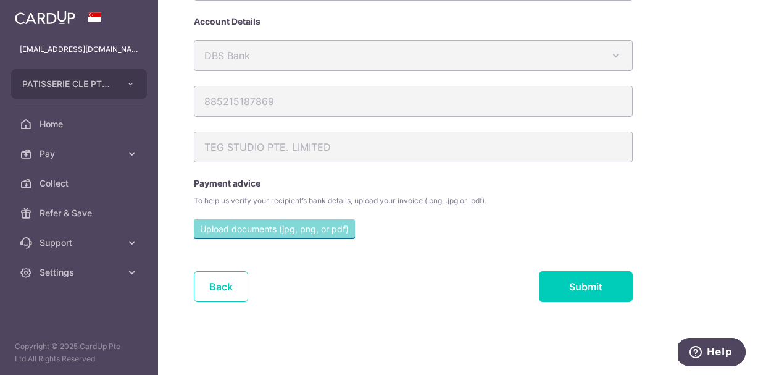
scroll to position [0, 0]
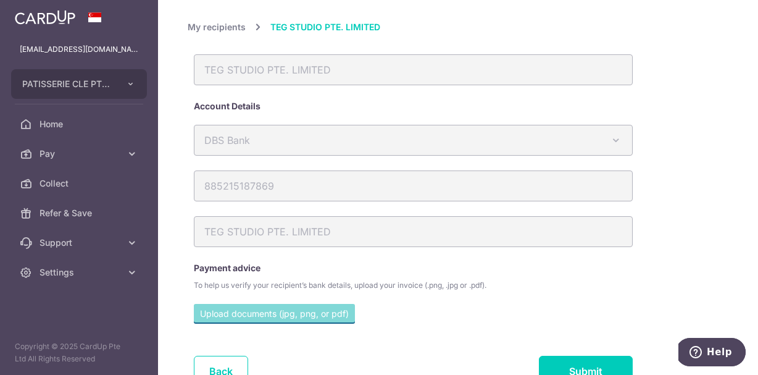
click at [273, 67] on div "TEG STUDIO PTE. LIMITED" at bounding box center [413, 69] width 439 height 31
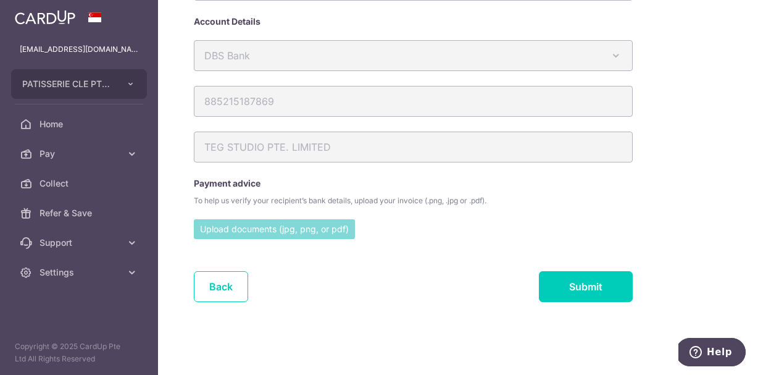
click at [280, 228] on input "file" at bounding box center [274, 228] width 161 height 19
click at [209, 281] on link "Back" at bounding box center [221, 286] width 54 height 31
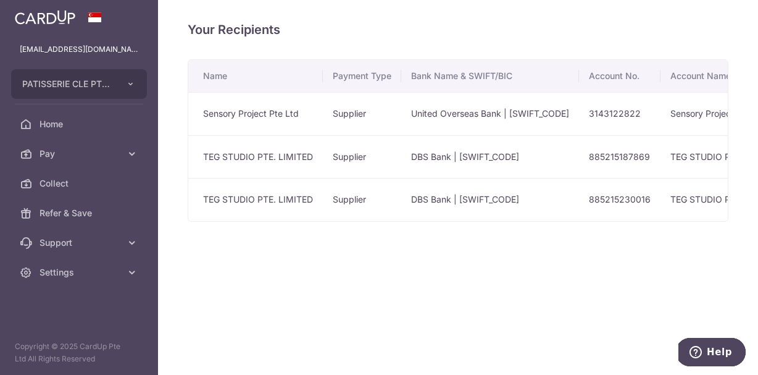
click at [343, 292] on div "Your Recipients Name Payment Type Bank Name & SWIFT/BIC Account No. Account Nam…" at bounding box center [458, 187] width 600 height 375
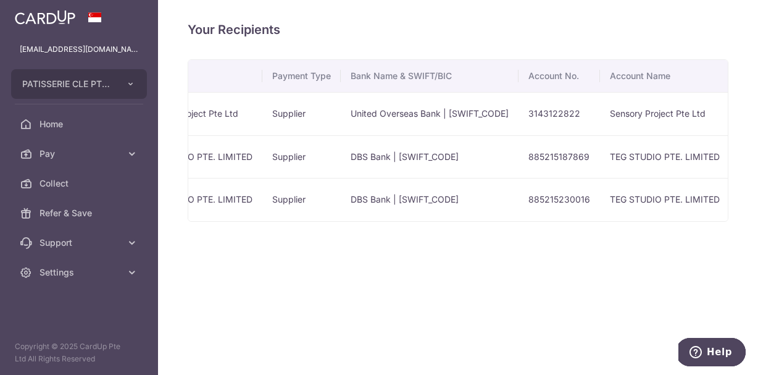
scroll to position [0, 201]
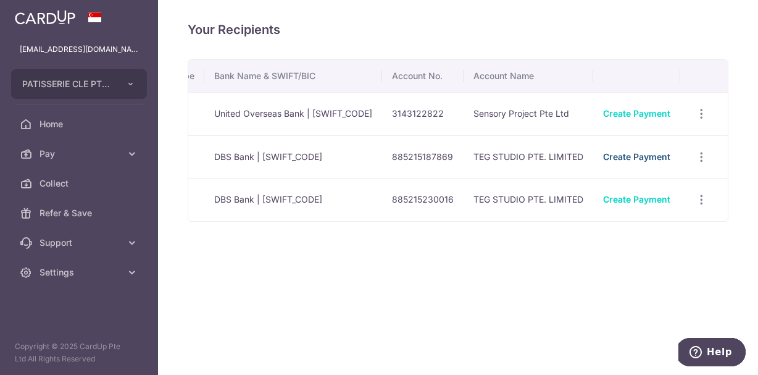
click at [638, 154] on link "Create Payment" at bounding box center [636, 156] width 67 height 10
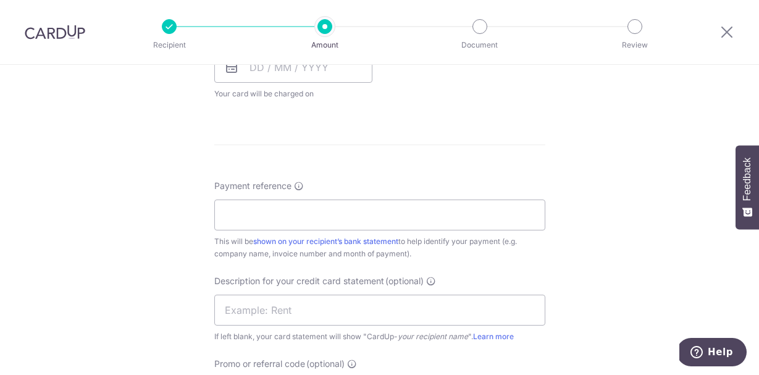
scroll to position [467, 0]
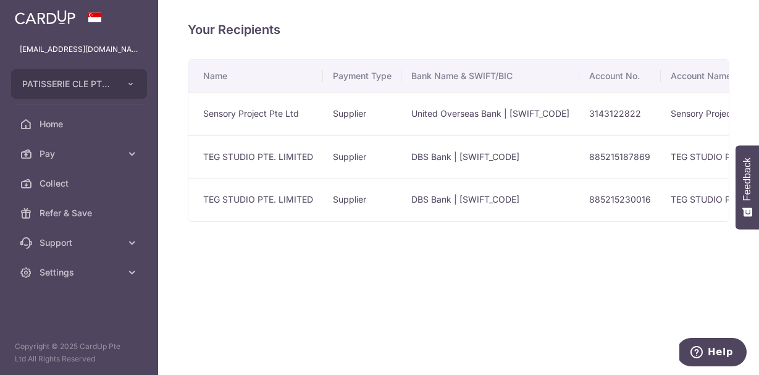
click at [579, 167] on td "DBS Bank | DBSSSGSGXXX" at bounding box center [490, 156] width 178 height 43
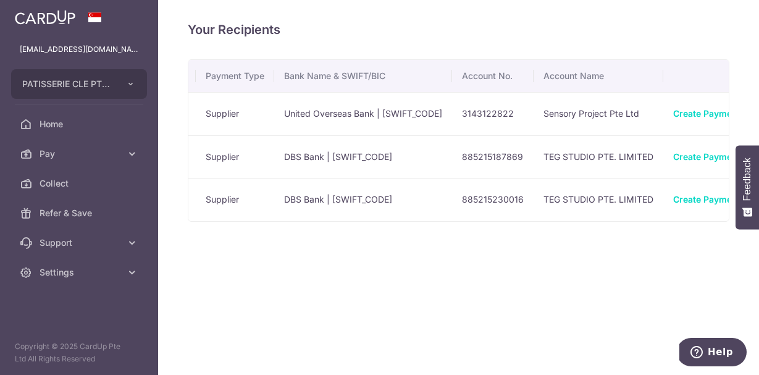
scroll to position [0, 201]
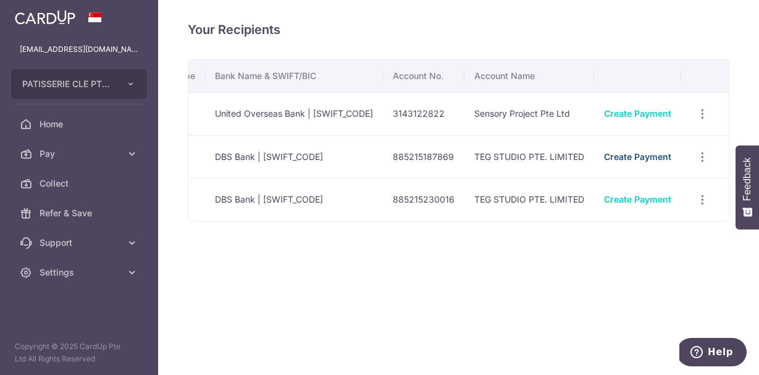
click at [625, 156] on link "Create Payment" at bounding box center [637, 156] width 67 height 10
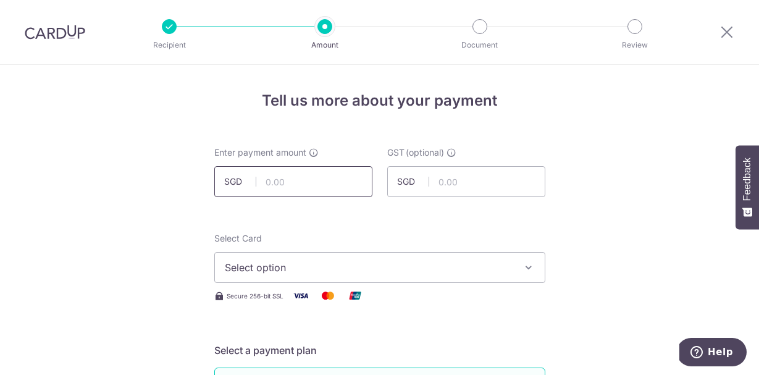
click at [294, 182] on input "text" at bounding box center [293, 181] width 158 height 31
type input "2,000.00"
click at [276, 265] on span "Select option" at bounding box center [369, 267] width 288 height 15
click at [280, 292] on link "Add credit card" at bounding box center [380, 302] width 330 height 22
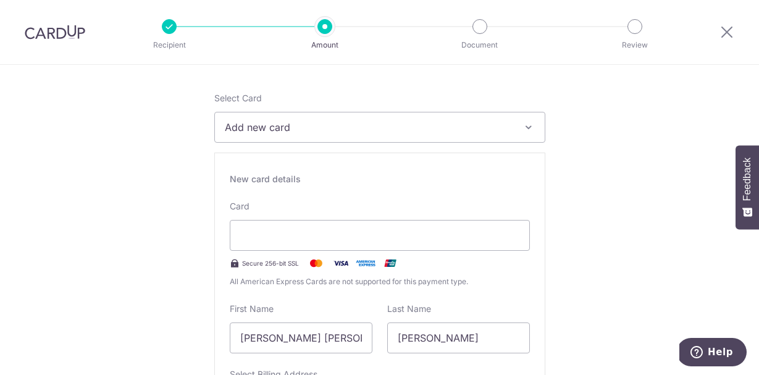
scroll to position [143, 0]
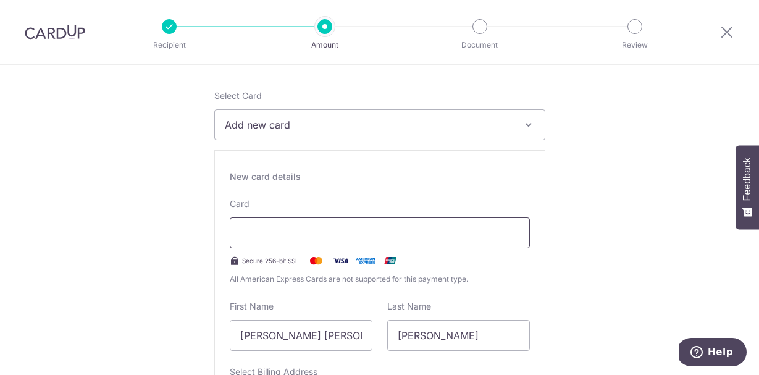
click at [298, 225] on iframe at bounding box center [379, 232] width 279 height 15
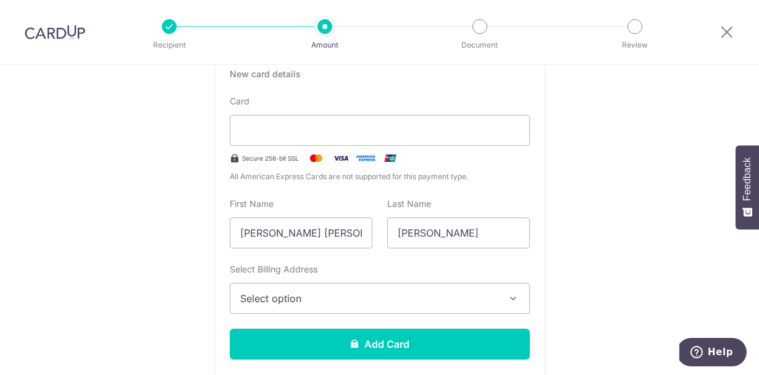
scroll to position [262, 0]
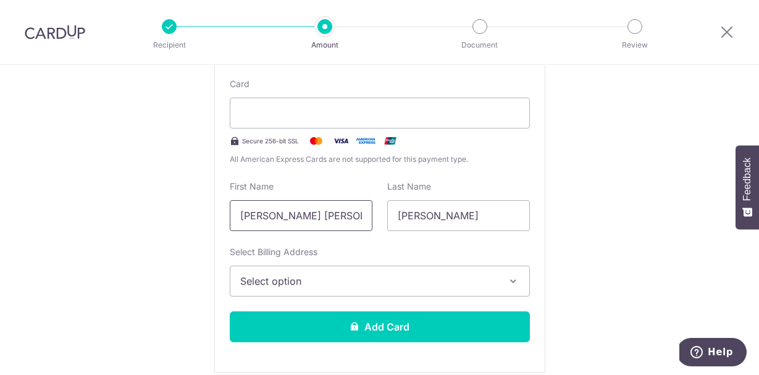
click at [328, 209] on input "[PERSON_NAME] [PERSON_NAME] Xian" at bounding box center [301, 215] width 143 height 31
type input "Kah Jun"
click at [418, 207] on input "[PERSON_NAME]" at bounding box center [458, 215] width 143 height 31
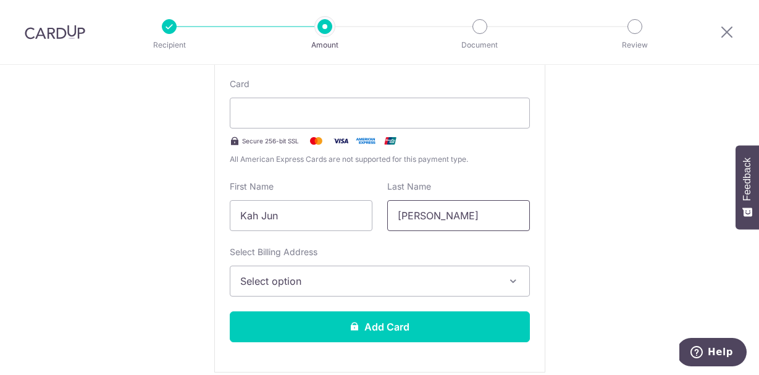
click at [418, 207] on input "[PERSON_NAME]" at bounding box center [458, 215] width 143 height 31
type input "Hong"
click at [319, 280] on span "Select option" at bounding box center [368, 280] width 257 height 15
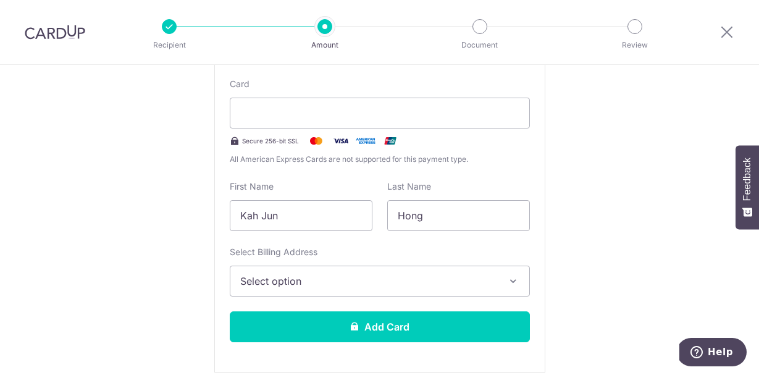
scroll to position [324, 0]
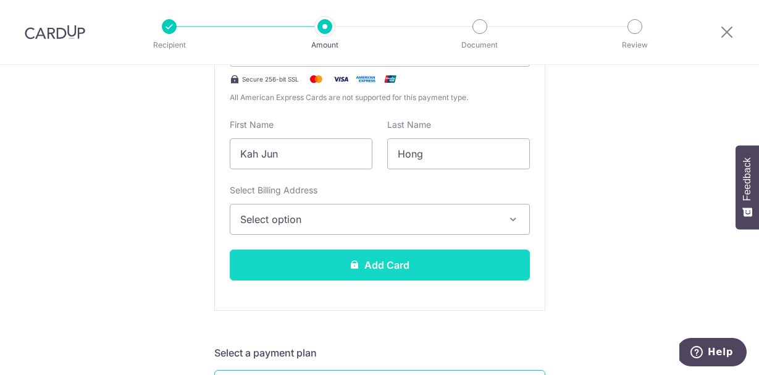
click at [281, 276] on button "Add Card" at bounding box center [380, 264] width 300 height 31
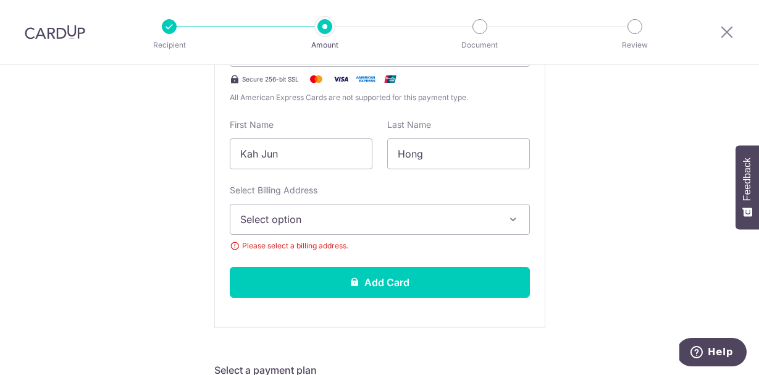
click at [273, 214] on span "Select option" at bounding box center [368, 219] width 257 height 15
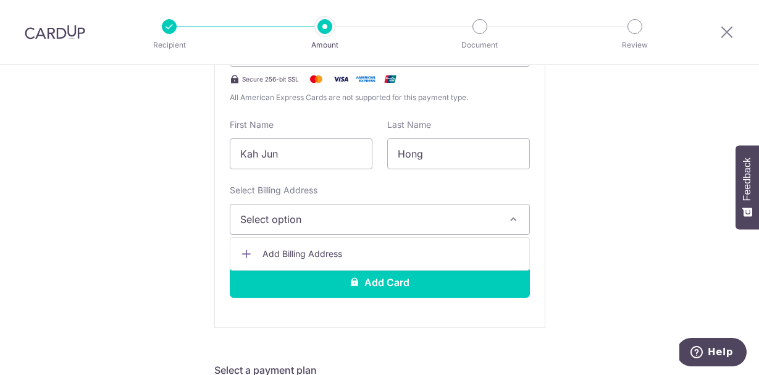
click at [285, 256] on span "Add Billing Address" at bounding box center [390, 254] width 257 height 12
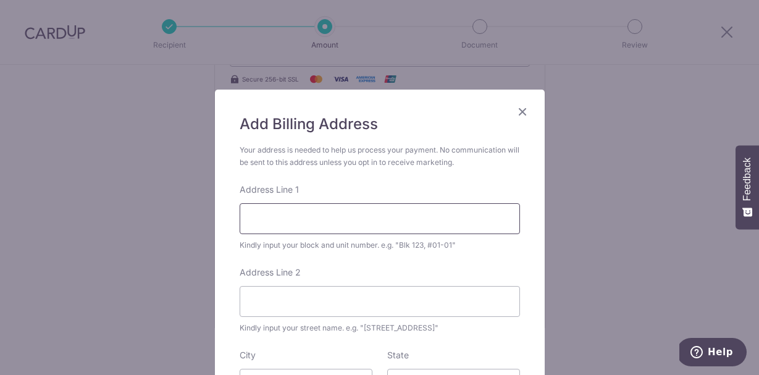
click at [317, 211] on input "Address Line 1" at bounding box center [379, 218] width 280 height 31
type input "[GEOGRAPHIC_DATA] 3"
click at [276, 301] on input "Address Line 2" at bounding box center [379, 301] width 280 height 31
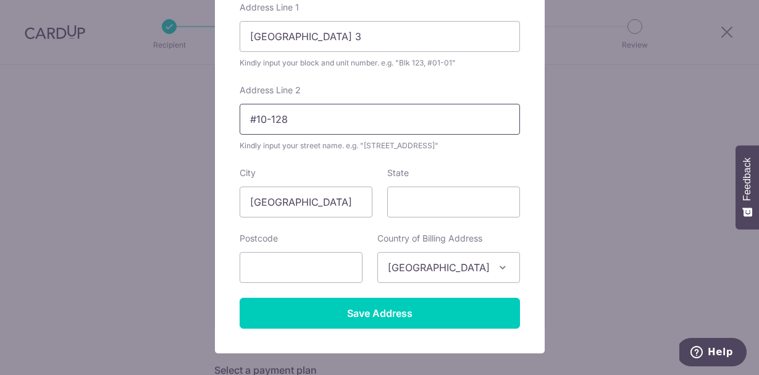
scroll to position [193, 0]
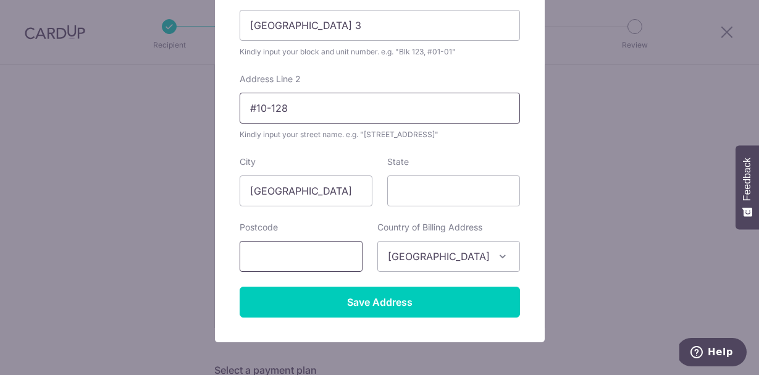
type input "#10-128"
click at [331, 254] on input "text" at bounding box center [300, 256] width 123 height 31
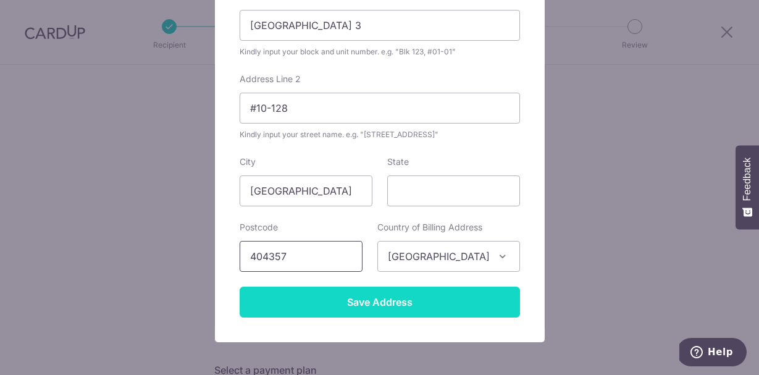
type input "404357"
click at [248, 306] on input "Save Address" at bounding box center [379, 301] width 280 height 31
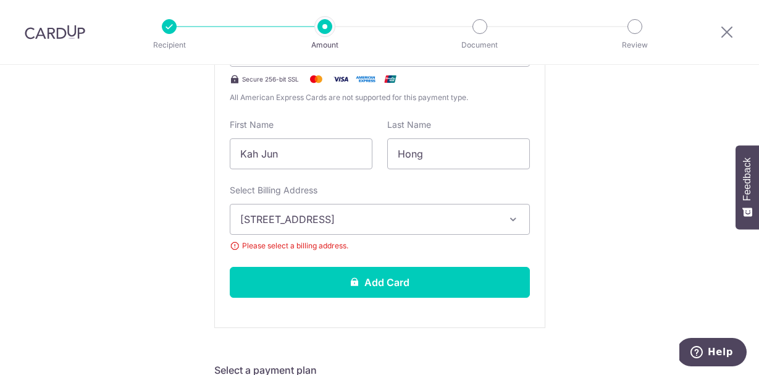
click at [367, 221] on span "[STREET_ADDRESS]" at bounding box center [368, 219] width 257 height 15
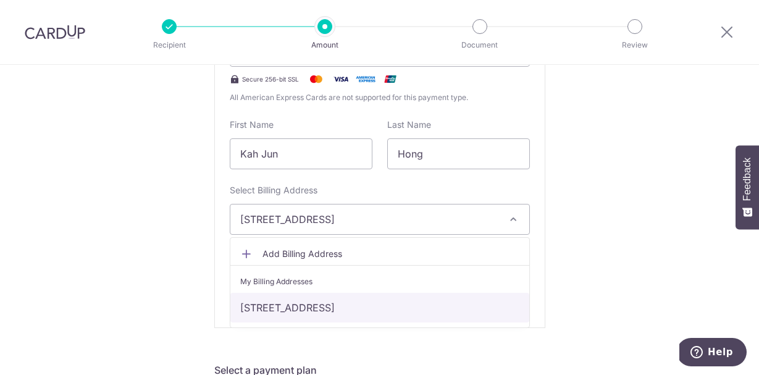
click at [337, 296] on link "[STREET_ADDRESS]" at bounding box center [379, 308] width 299 height 30
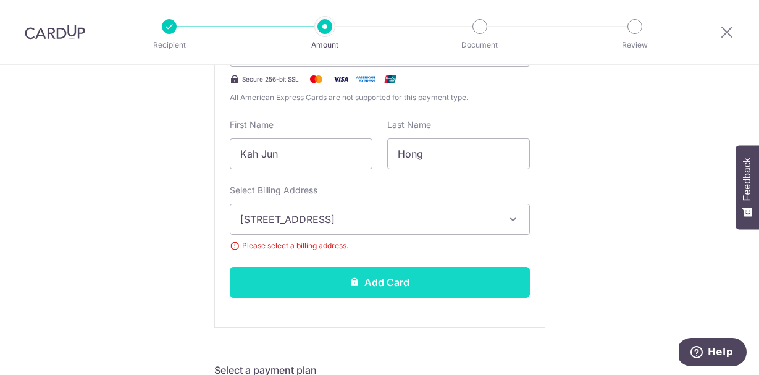
click at [290, 278] on button "Add Card" at bounding box center [380, 282] width 300 height 31
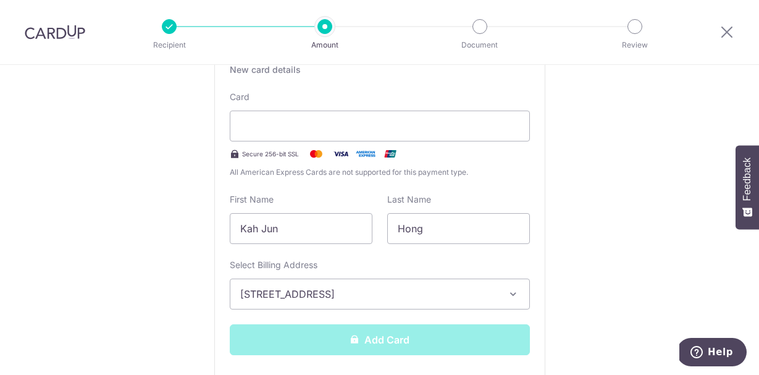
scroll to position [244, 0]
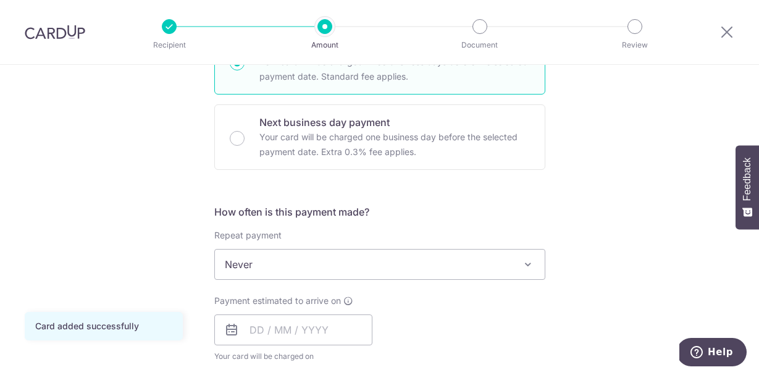
scroll to position [446, 0]
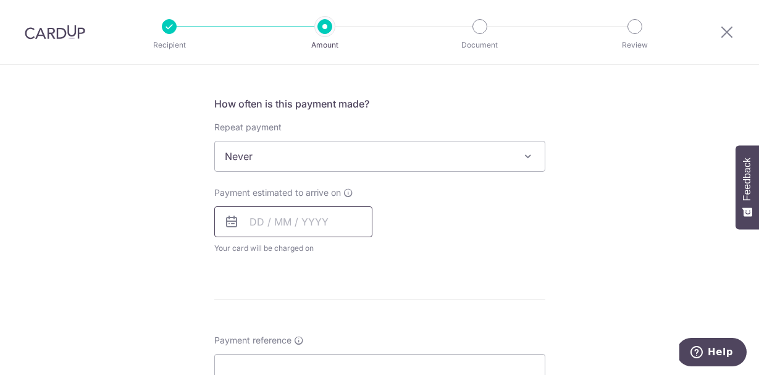
click at [250, 226] on input "text" at bounding box center [293, 221] width 158 height 31
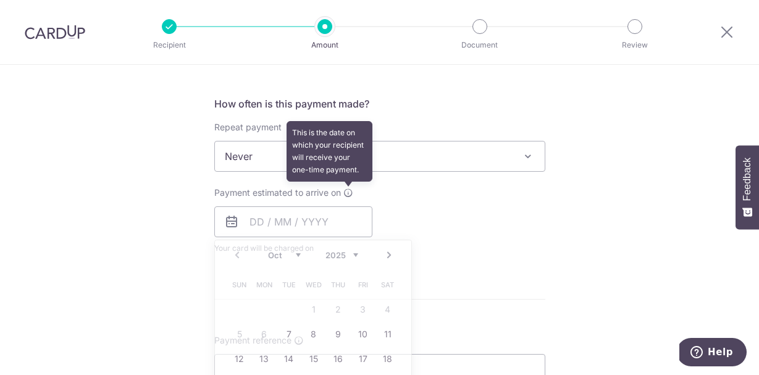
click at [349, 192] on icon at bounding box center [348, 193] width 10 height 10
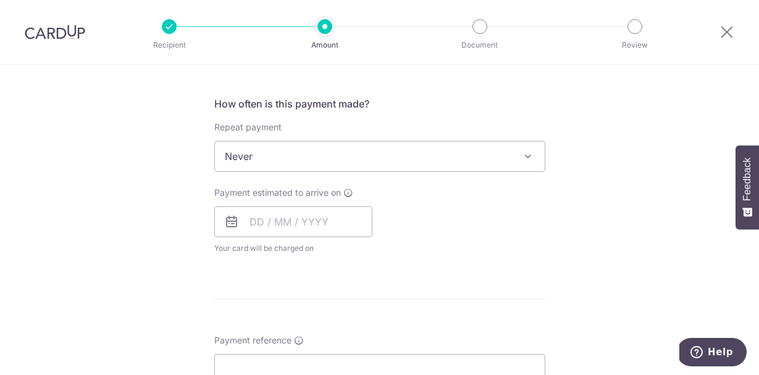
scroll to position [572, 0]
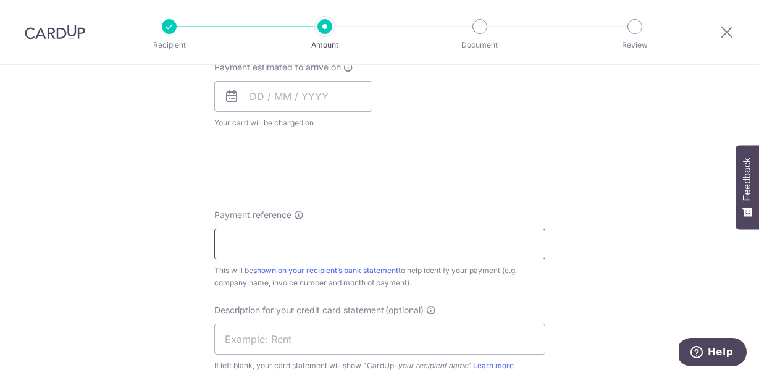
click at [382, 249] on input "Payment reference" at bounding box center [379, 243] width 331 height 31
click at [254, 238] on input "Payment reference" at bounding box center [379, 243] width 331 height 31
paste input "INV-CLE011"
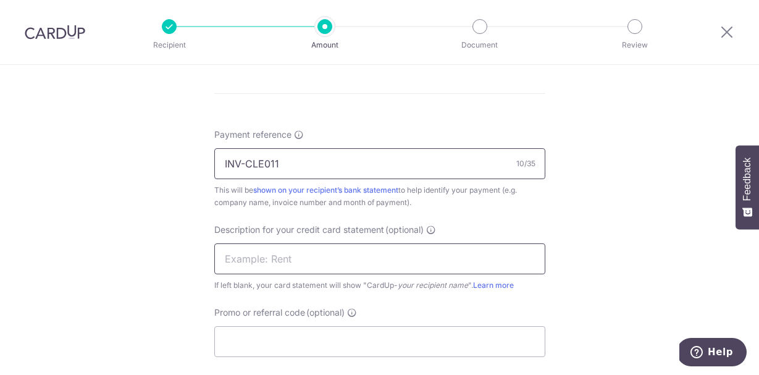
type input "INV-CLE011"
click at [340, 252] on input "text" at bounding box center [379, 258] width 331 height 31
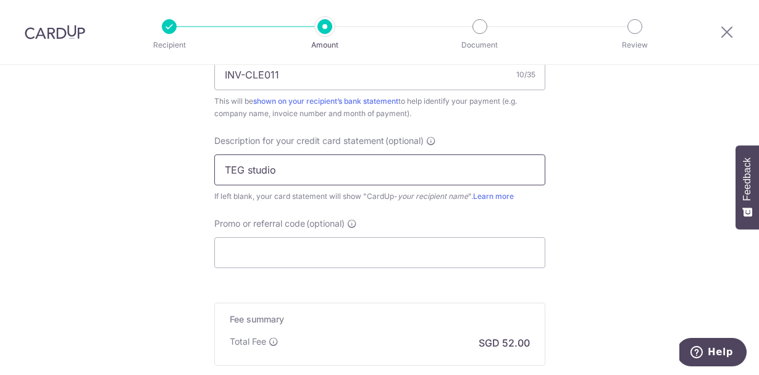
scroll to position [747, 0]
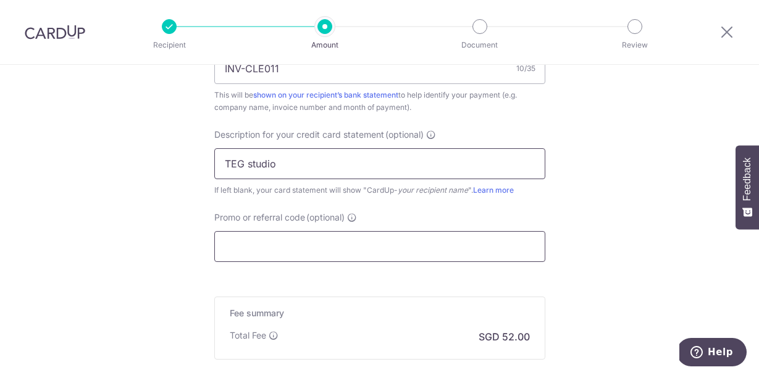
type input "TEG studio"
click at [295, 257] on input "Promo or referral code (optional)" at bounding box center [379, 246] width 331 height 31
paste input "INV-CLE011"
type input "INV-CLE011"
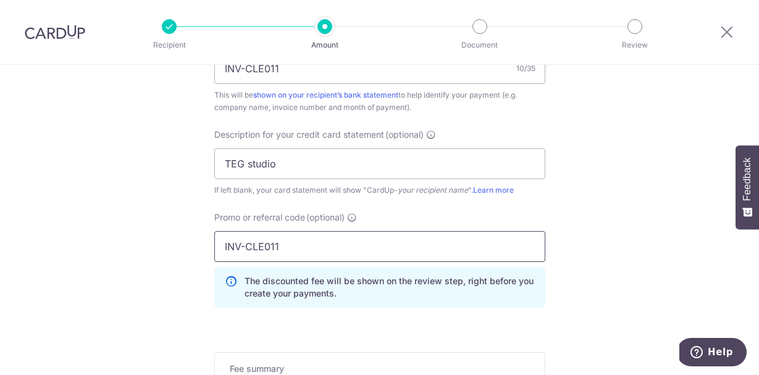
click at [281, 250] on input "INV-CLE011" at bounding box center [379, 246] width 331 height 31
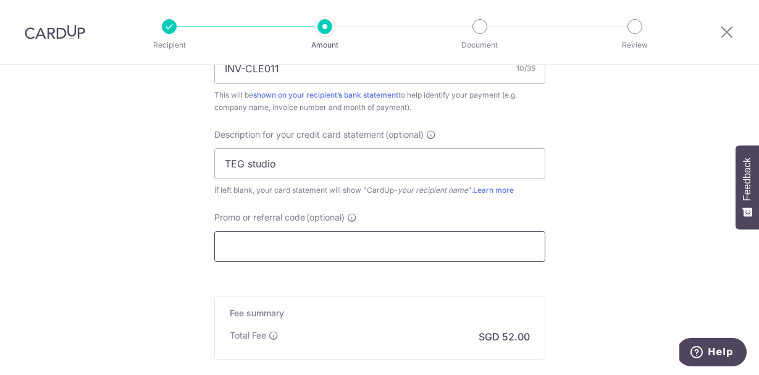
click at [263, 244] on input "Promo or referral code (optional)" at bounding box center [379, 246] width 331 height 31
paste input "BOFF185"
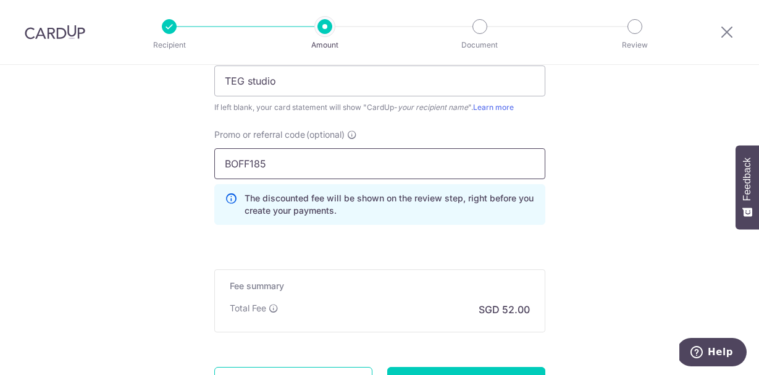
scroll to position [862, 0]
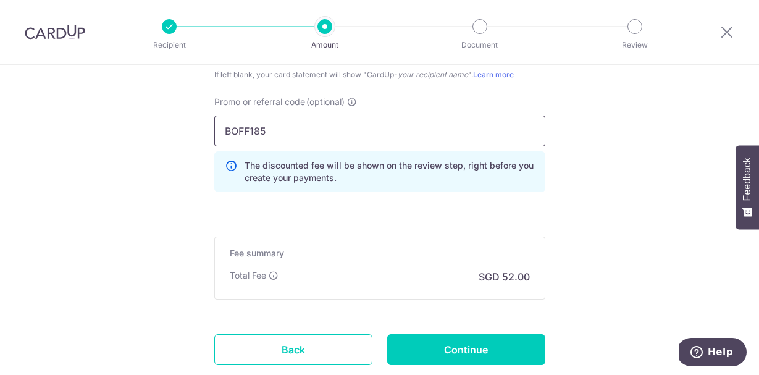
type input "BOFF185"
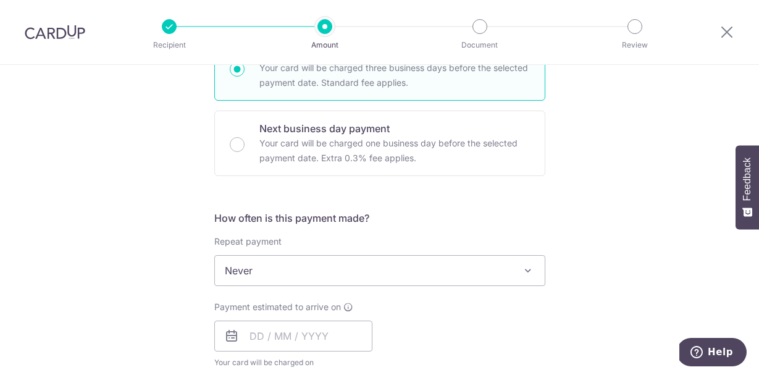
scroll to position [409, 0]
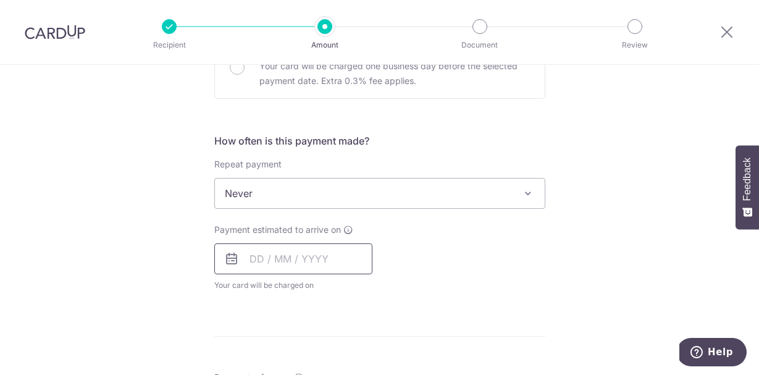
click at [320, 265] on input "text" at bounding box center [293, 258] width 158 height 31
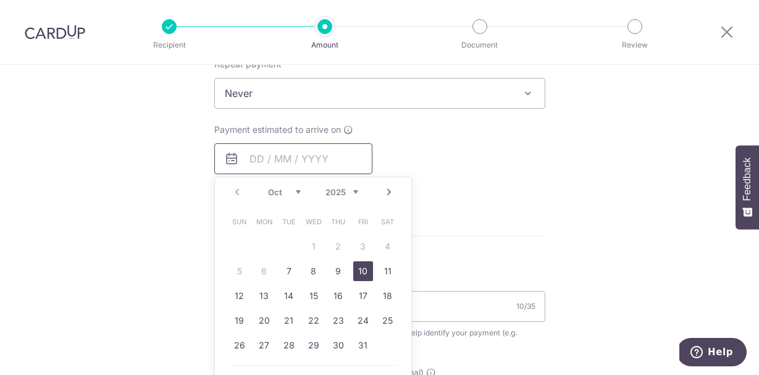
scroll to position [510, 0]
click at [288, 273] on link "7" at bounding box center [289, 270] width 20 height 20
type input "07/10/2025"
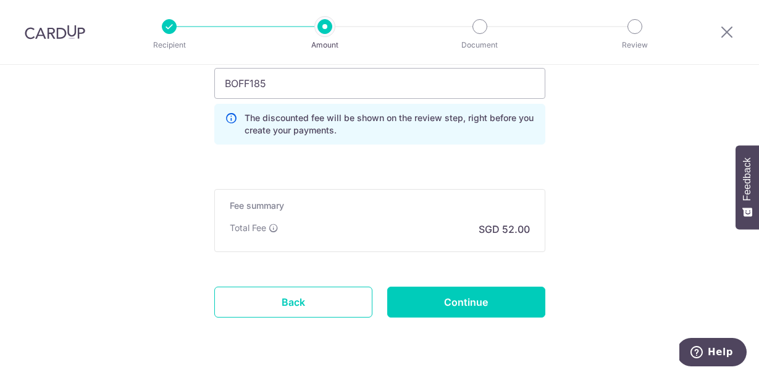
scroll to position [996, 0]
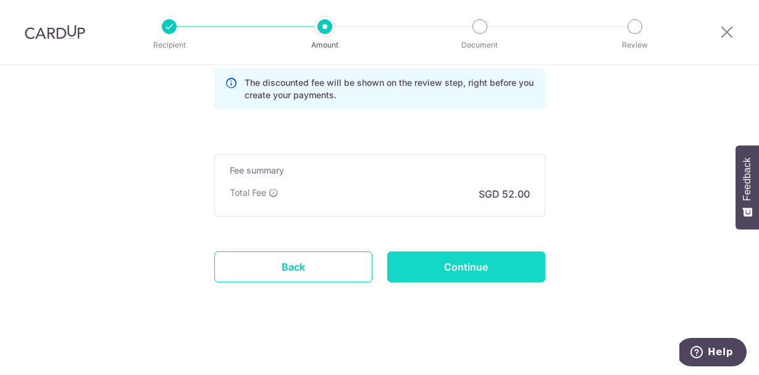
click at [447, 260] on input "Continue" at bounding box center [466, 266] width 158 height 31
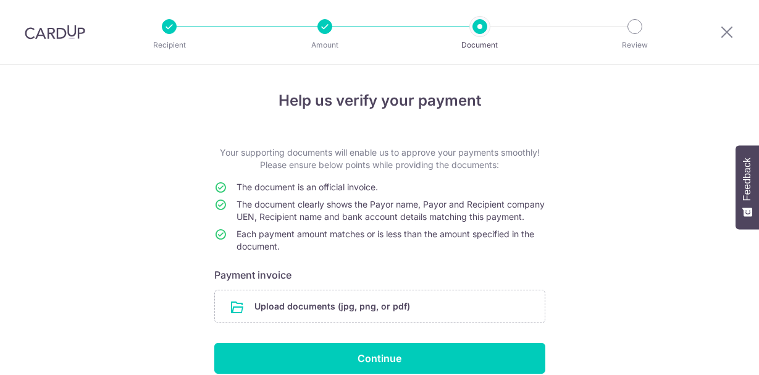
scroll to position [69, 0]
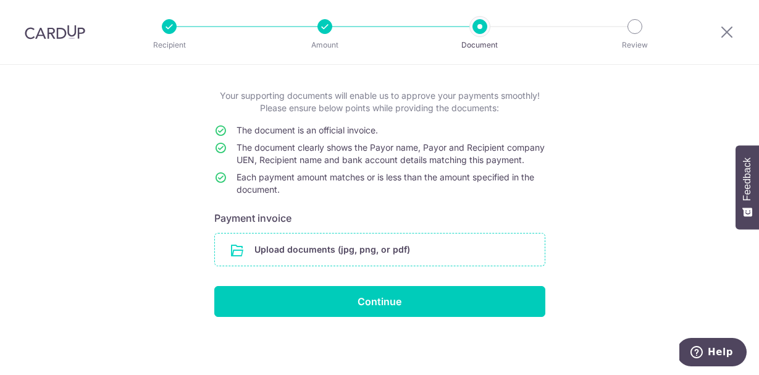
click at [257, 242] on input "file" at bounding box center [380, 249] width 330 height 32
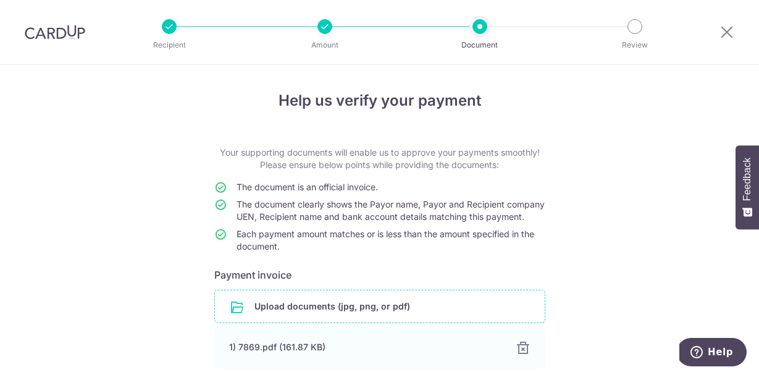
scroll to position [120, 0]
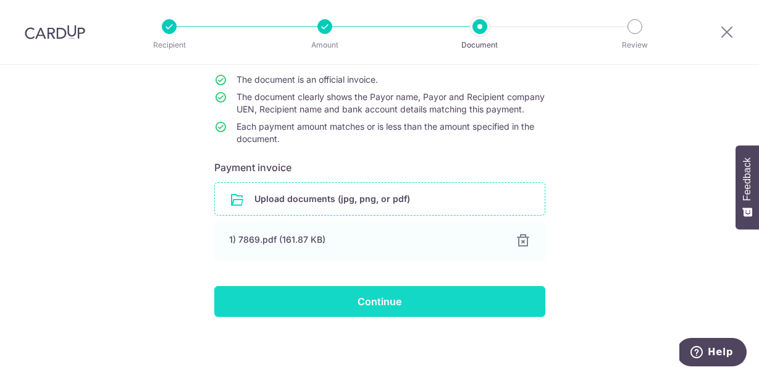
click at [447, 300] on input "Continue" at bounding box center [379, 301] width 331 height 31
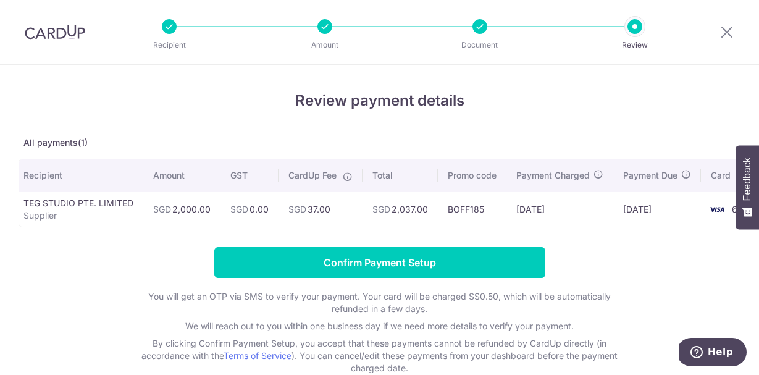
scroll to position [0, 44]
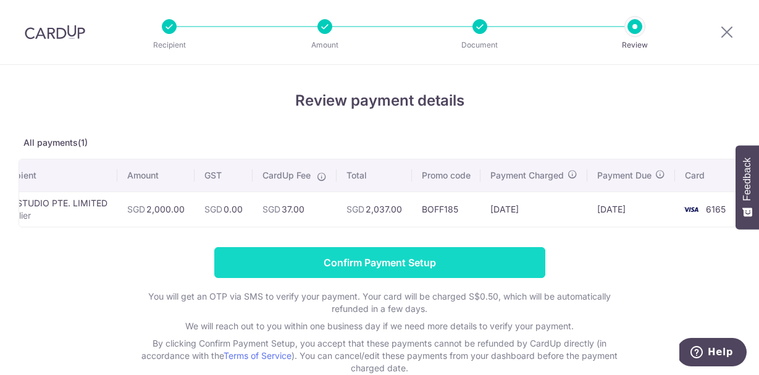
click at [420, 270] on input "Confirm Payment Setup" at bounding box center [379, 262] width 331 height 31
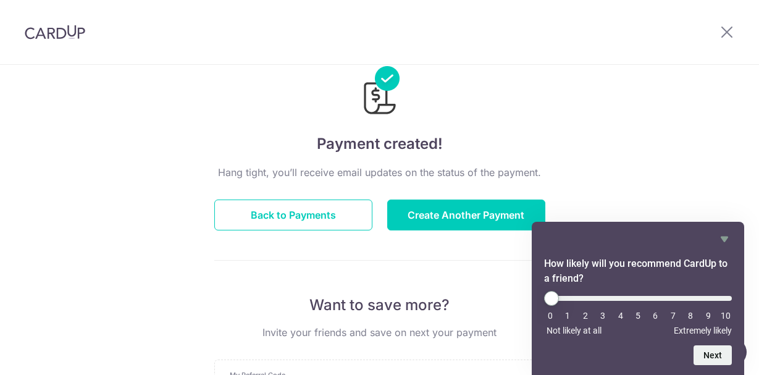
scroll to position [35, 0]
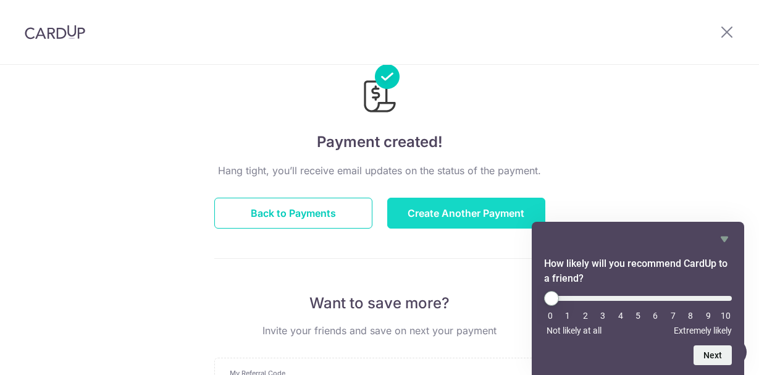
click at [439, 207] on button "Create Another Payment" at bounding box center [466, 213] width 158 height 31
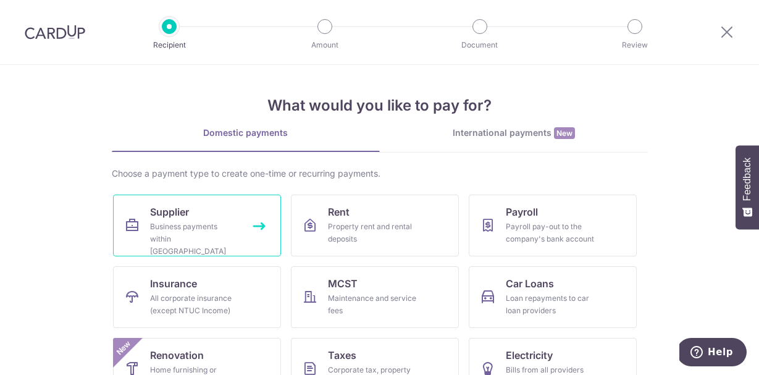
click at [199, 214] on link "Supplier Business payments within [GEOGRAPHIC_DATA]" at bounding box center [197, 225] width 168 height 62
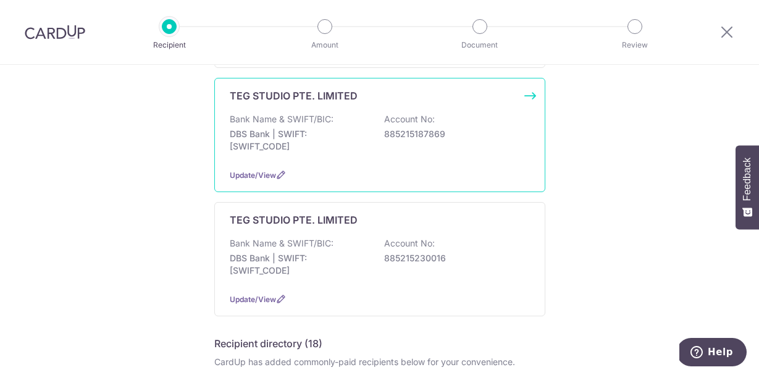
scroll to position [320, 0]
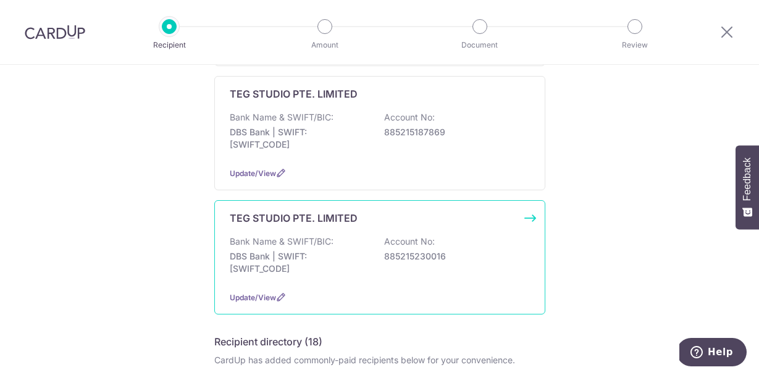
click at [442, 256] on div "Bank Name & SWIFT/BIC: DBS Bank | SWIFT: DBSSSGSGXXX Account No: 885215230016" at bounding box center [380, 258] width 300 height 46
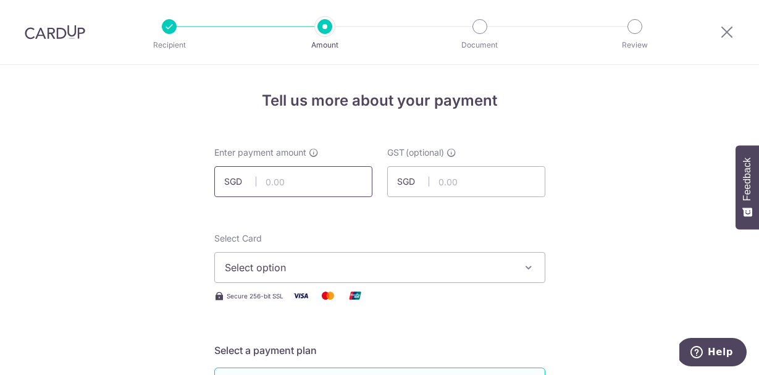
click at [317, 183] on input "text" at bounding box center [293, 181] width 158 height 31
type input "4,776.38"
click at [247, 276] on button "Select option" at bounding box center [379, 267] width 331 height 31
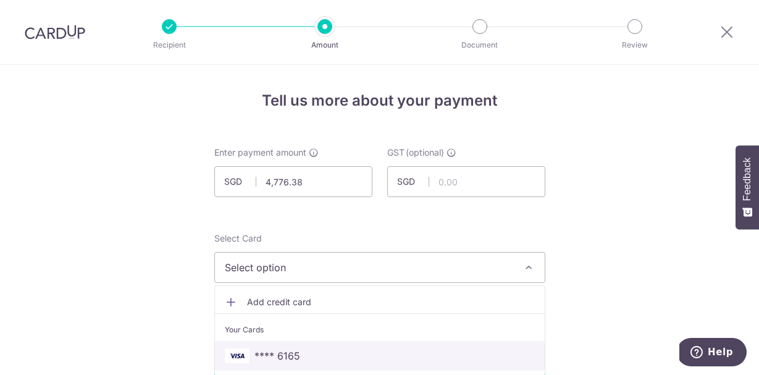
click at [275, 348] on span "**** 6165" at bounding box center [277, 355] width 46 height 15
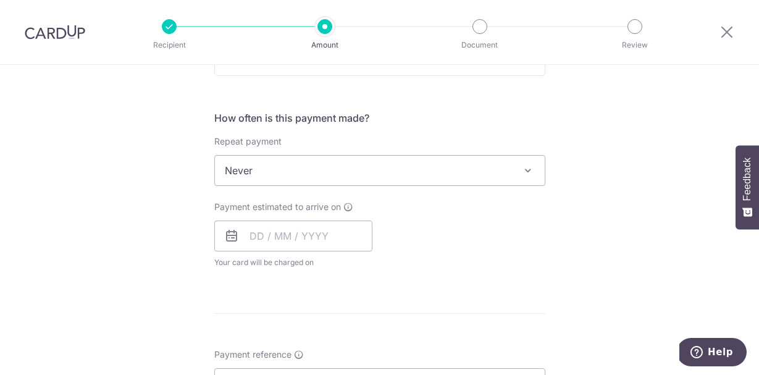
scroll to position [433, 0]
click at [254, 234] on input "text" at bounding box center [293, 235] width 158 height 31
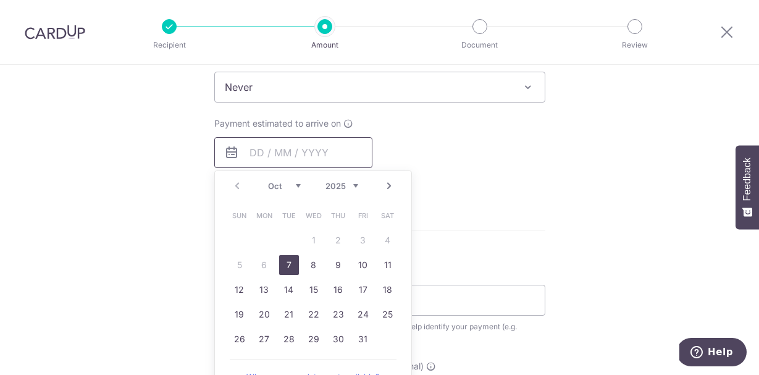
scroll to position [517, 0]
click at [294, 266] on link "7" at bounding box center [289, 264] width 20 height 20
type input "[DATE]"
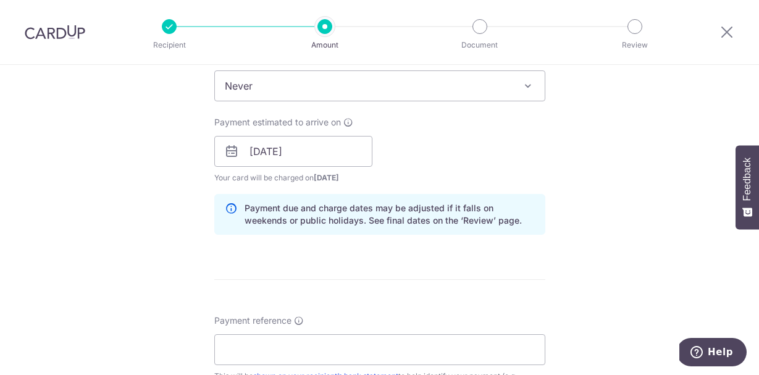
click at [182, 273] on div "Tell us more about your payment Enter payment amount SGD 4,776.38 4776.38 GST (…" at bounding box center [379, 173] width 759 height 1250
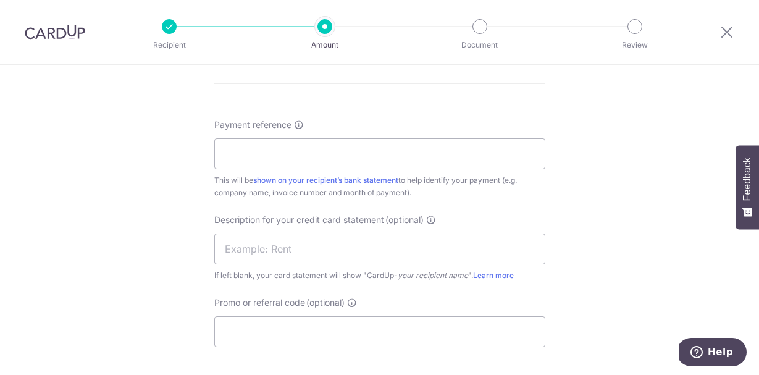
scroll to position [757, 0]
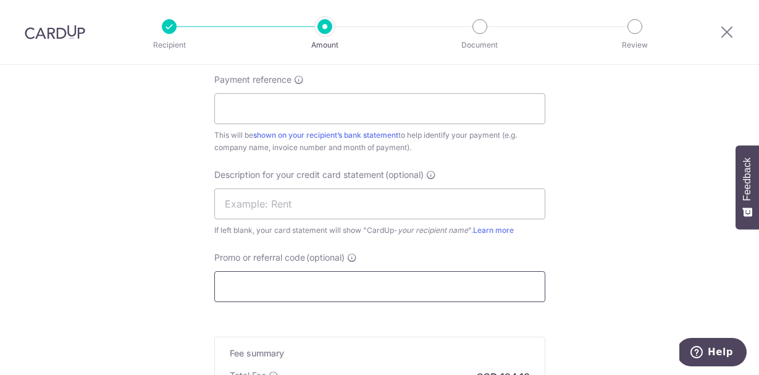
click at [284, 297] on input "Promo or referral code (optional)" at bounding box center [379, 286] width 331 height 31
paste input "BOFF185"
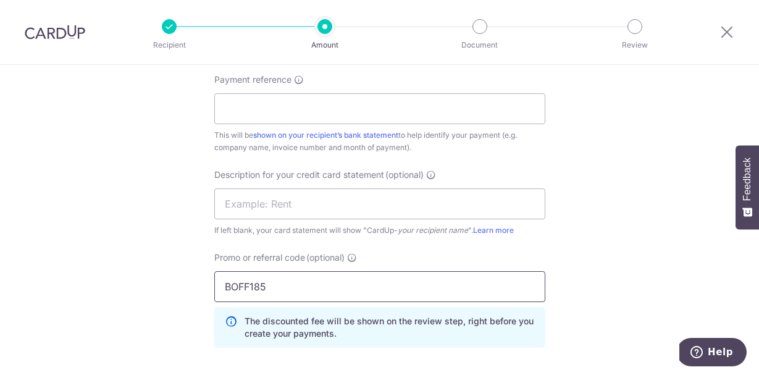
type input "BOFF185"
click at [263, 199] on input "text" at bounding box center [379, 203] width 331 height 31
click at [278, 127] on div "Payment reference This will be shown on your recipient’s bank statement to help…" at bounding box center [379, 113] width 331 height 80
click at [289, 107] on input "Payment reference" at bounding box center [379, 108] width 331 height 31
paste input "INV-CLE012"
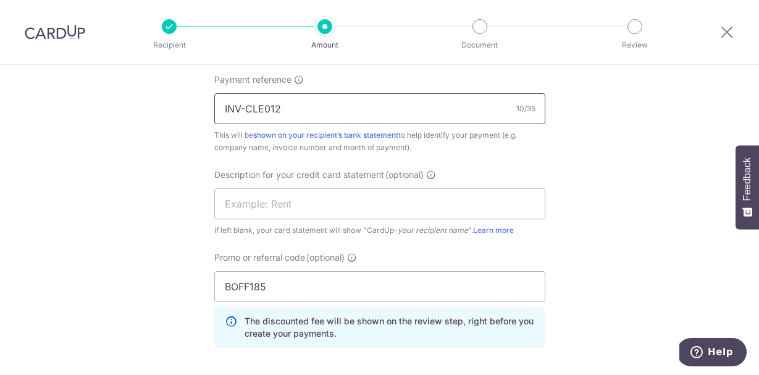
type input "INV-CLE012"
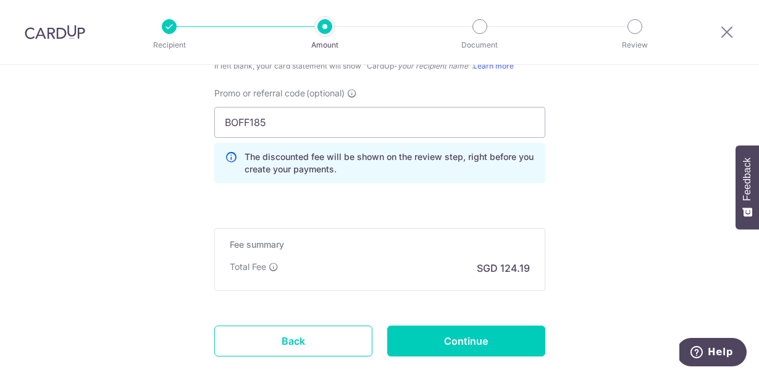
scroll to position [996, 0]
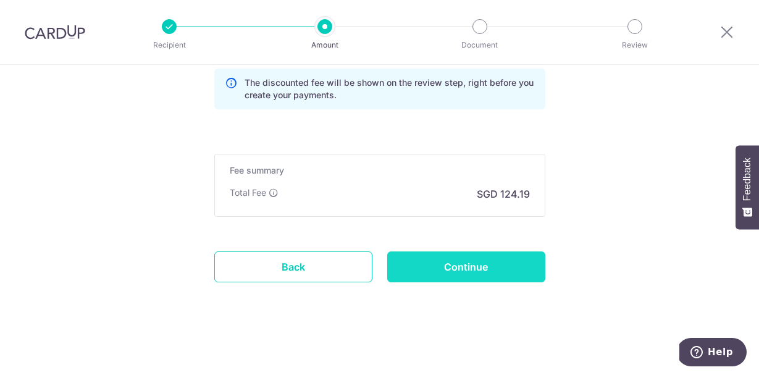
click at [413, 273] on input "Continue" at bounding box center [466, 266] width 158 height 31
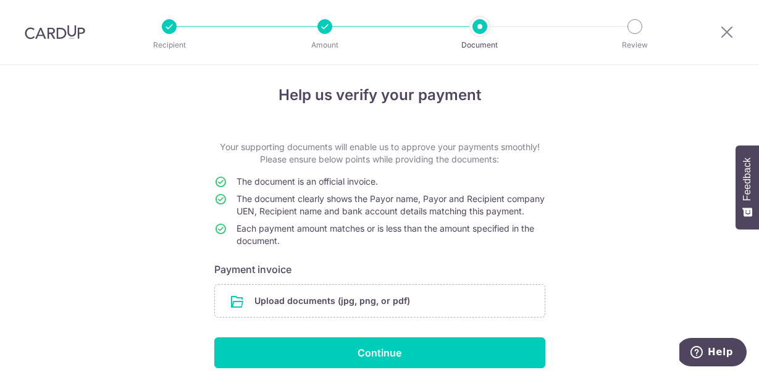
scroll to position [69, 0]
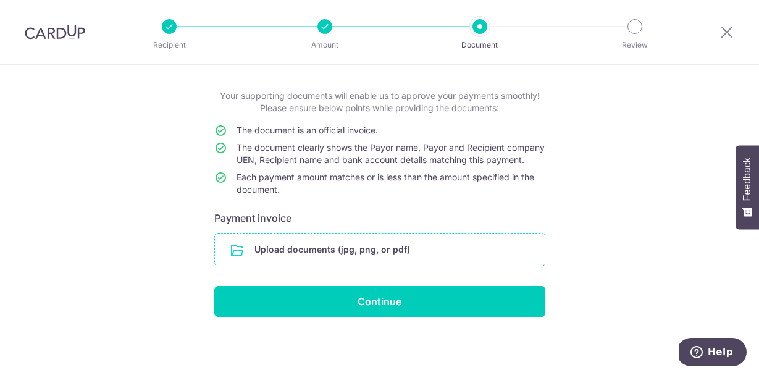
click at [259, 238] on input "file" at bounding box center [380, 249] width 330 height 32
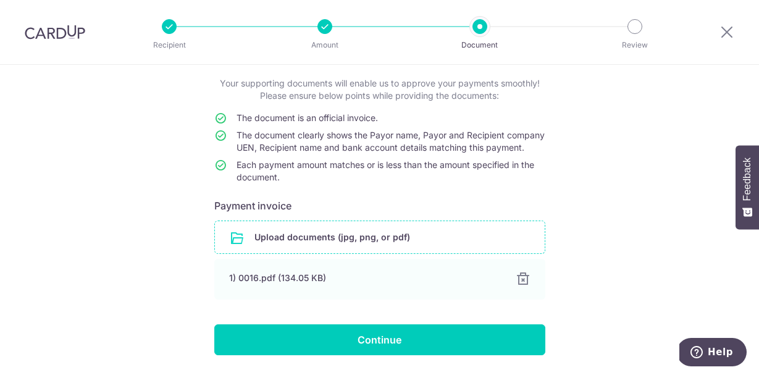
scroll to position [120, 0]
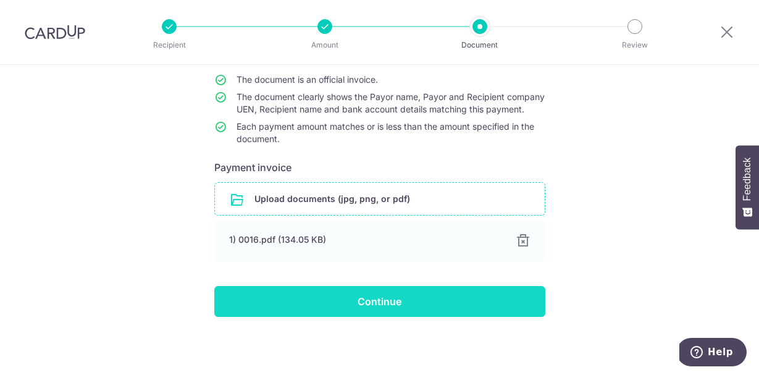
click at [305, 299] on input "Continue" at bounding box center [379, 301] width 331 height 31
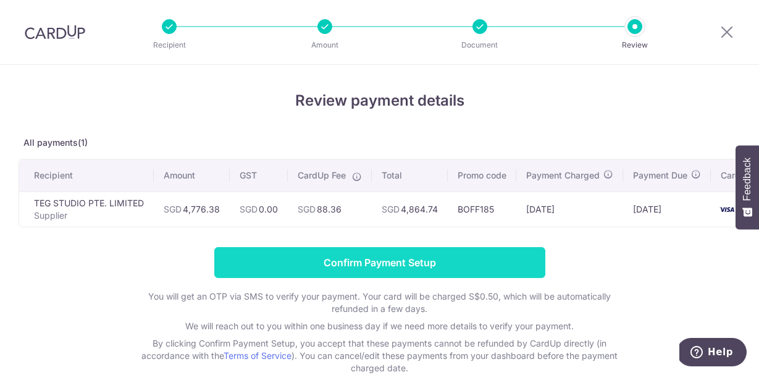
click at [431, 270] on input "Confirm Payment Setup" at bounding box center [379, 262] width 331 height 31
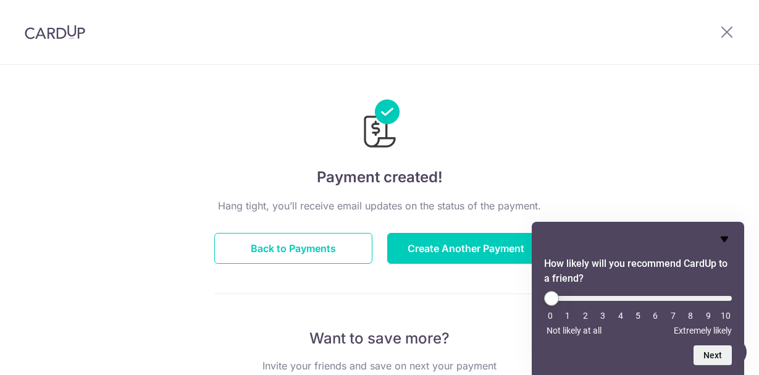
click at [722, 235] on icon "Hide survey" at bounding box center [724, 238] width 15 height 15
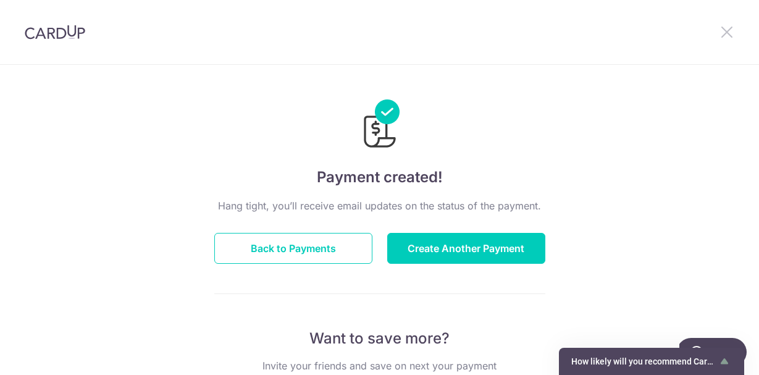
click at [722, 30] on icon at bounding box center [726, 31] width 15 height 15
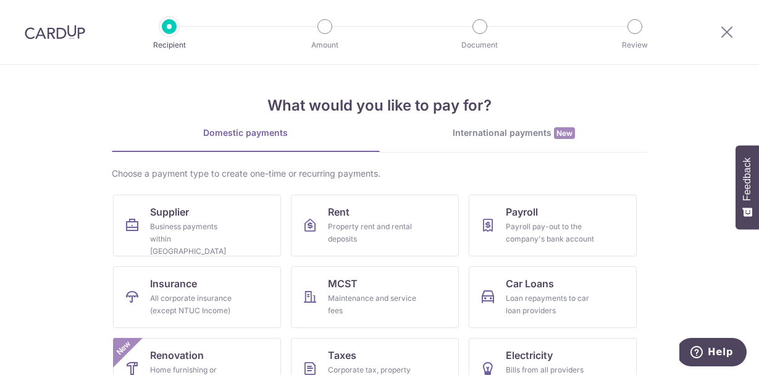
click at [64, 40] on div at bounding box center [55, 32] width 110 height 64
click at [725, 31] on icon at bounding box center [726, 31] width 15 height 15
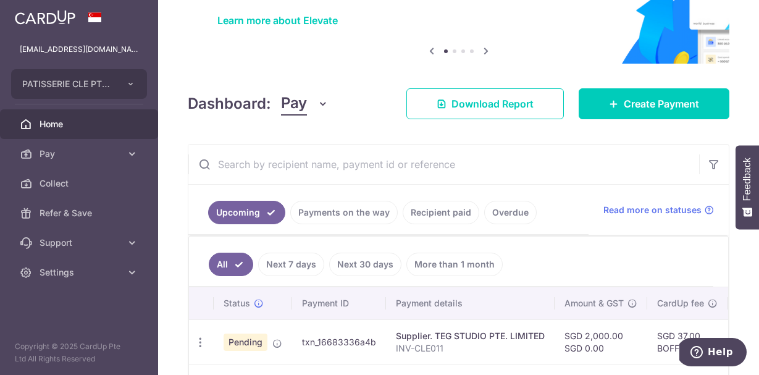
scroll to position [189, 0]
